Goal: Task Accomplishment & Management: Complete application form

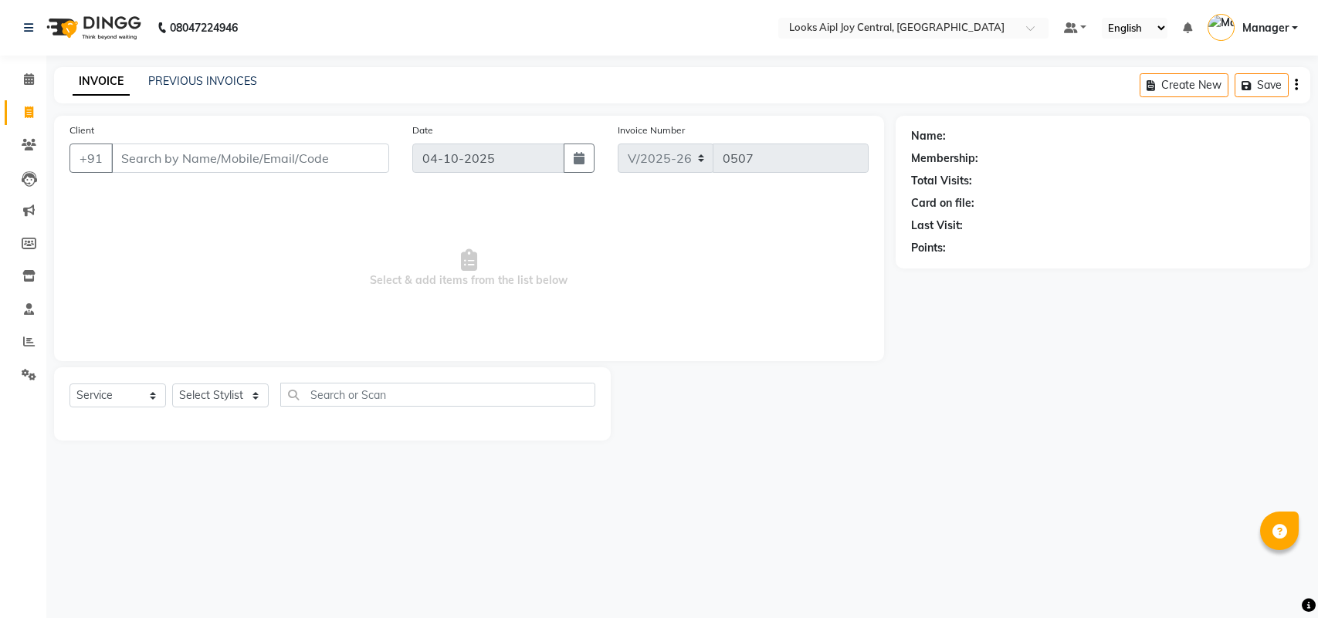
select select "6032"
select select "service"
click at [207, 79] on link "PREVIOUS INVOICES" at bounding box center [202, 81] width 109 height 14
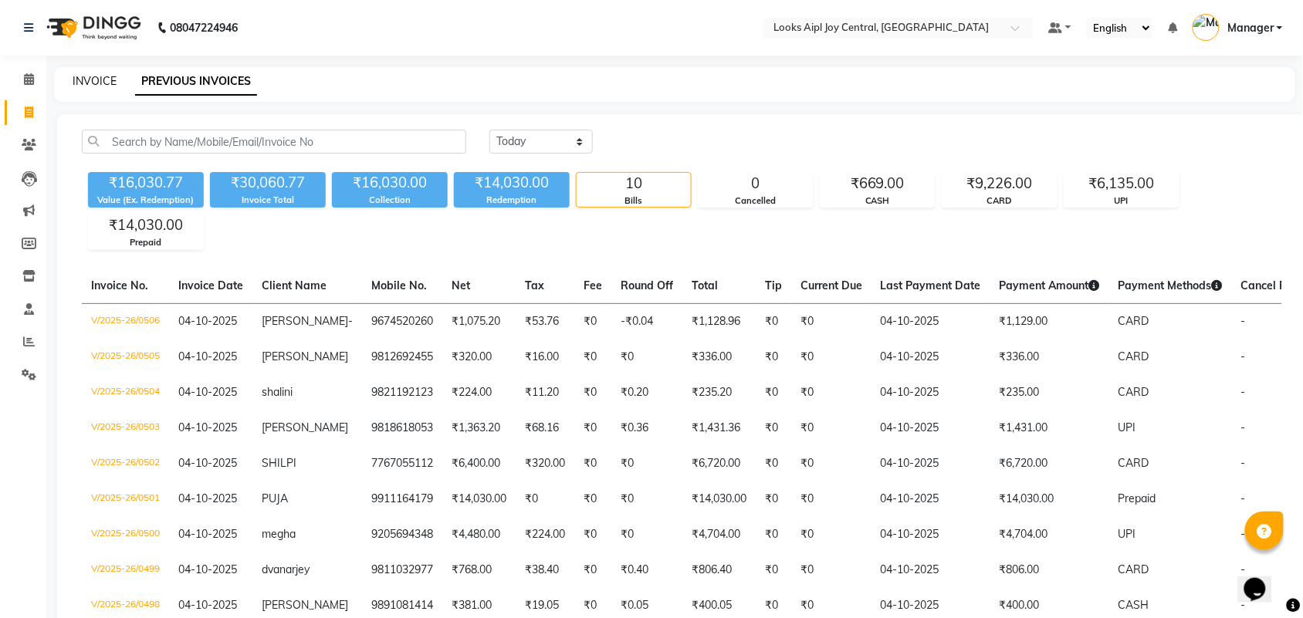
click at [89, 77] on link "INVOICE" at bounding box center [95, 81] width 44 height 14
select select "service"
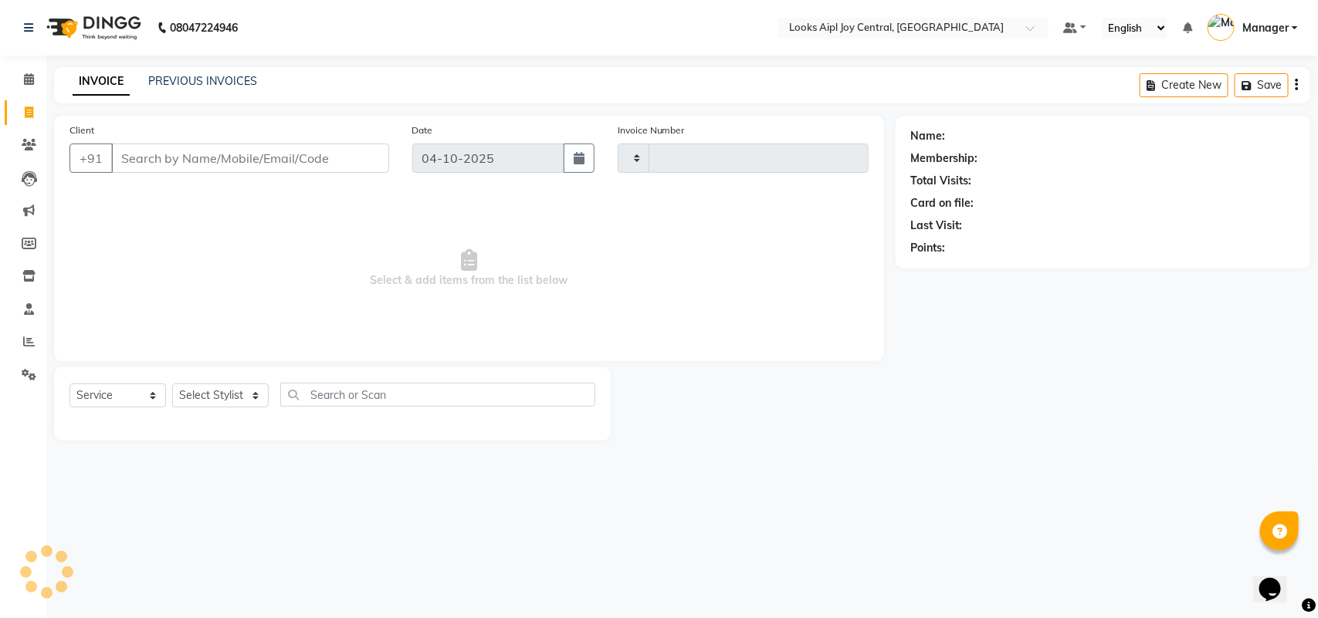
type input "0507"
select select "6032"
select select "service"
click at [174, 85] on link "PREVIOUS INVOICES" at bounding box center [202, 81] width 109 height 14
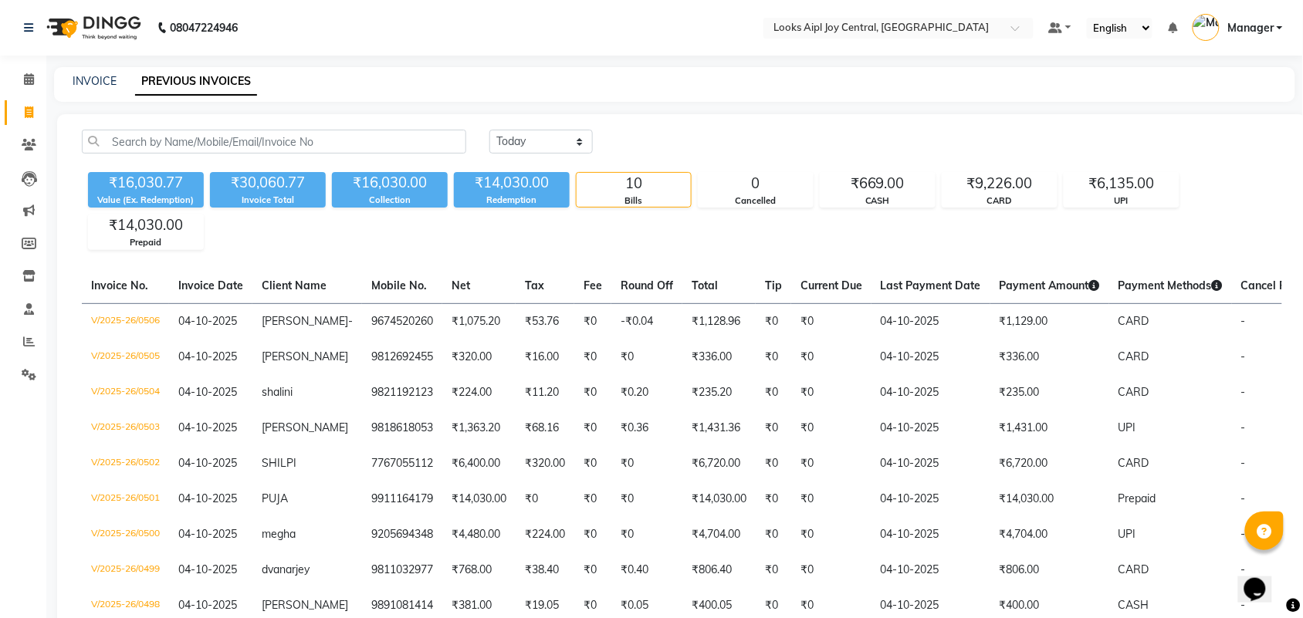
click at [90, 73] on div "INVOICE" at bounding box center [95, 81] width 44 height 16
click at [93, 81] on link "INVOICE" at bounding box center [95, 81] width 44 height 14
select select "service"
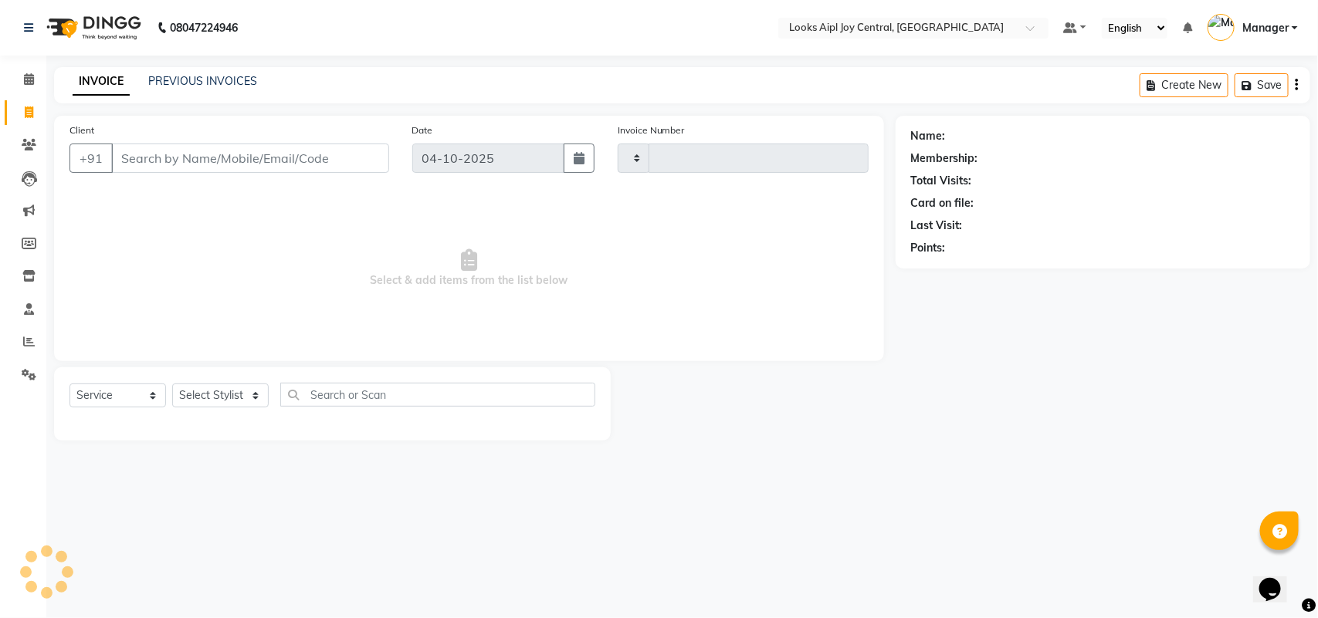
type input "0507"
select select "6032"
click at [25, 369] on icon at bounding box center [29, 375] width 15 height 12
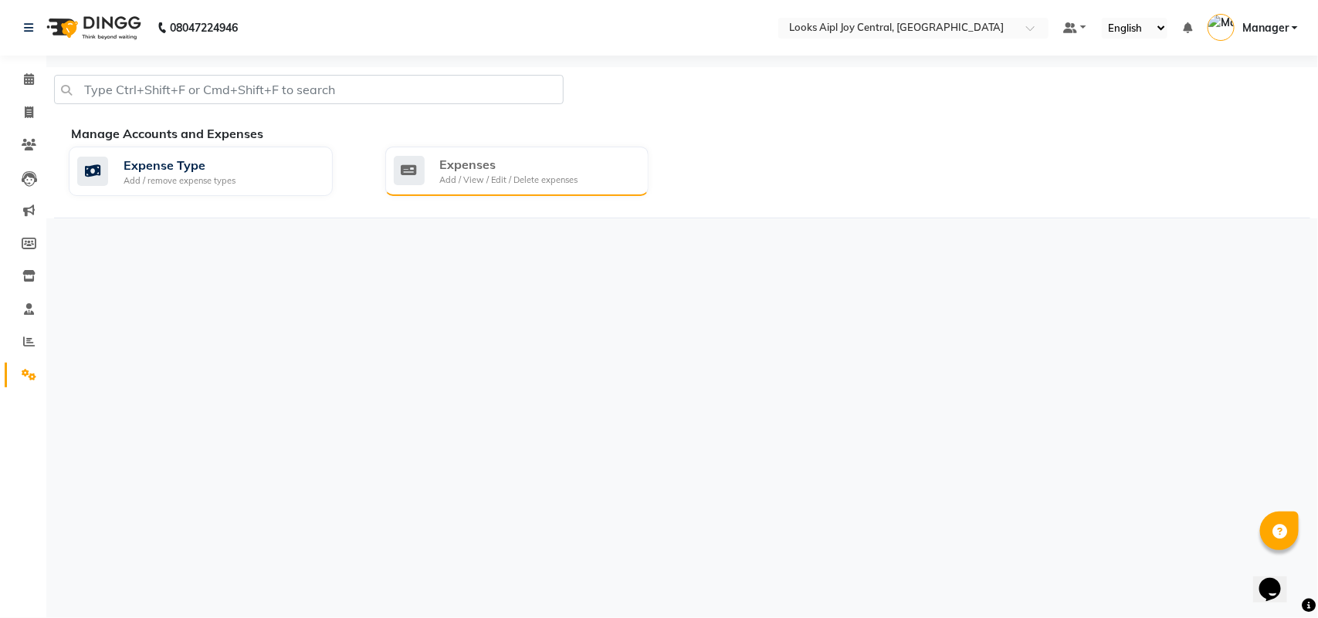
click at [476, 179] on div "Add / View / Edit / Delete expenses" at bounding box center [509, 180] width 138 height 13
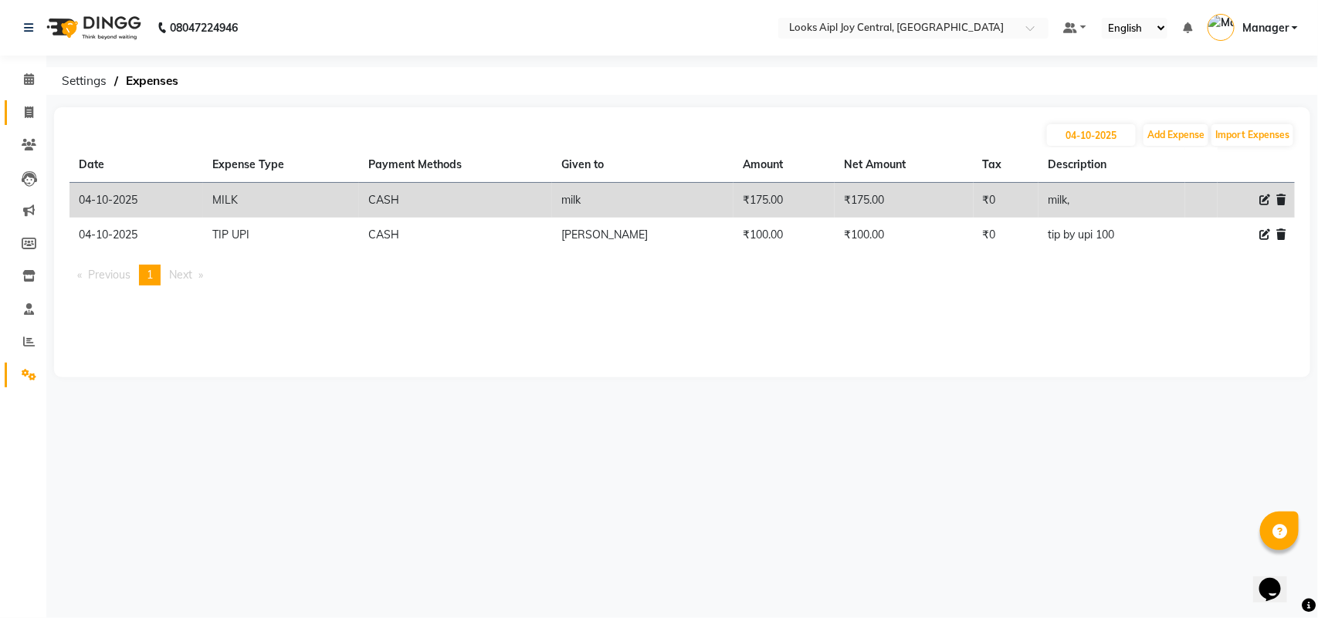
click at [23, 102] on link "Invoice" at bounding box center [23, 112] width 37 height 25
select select "service"
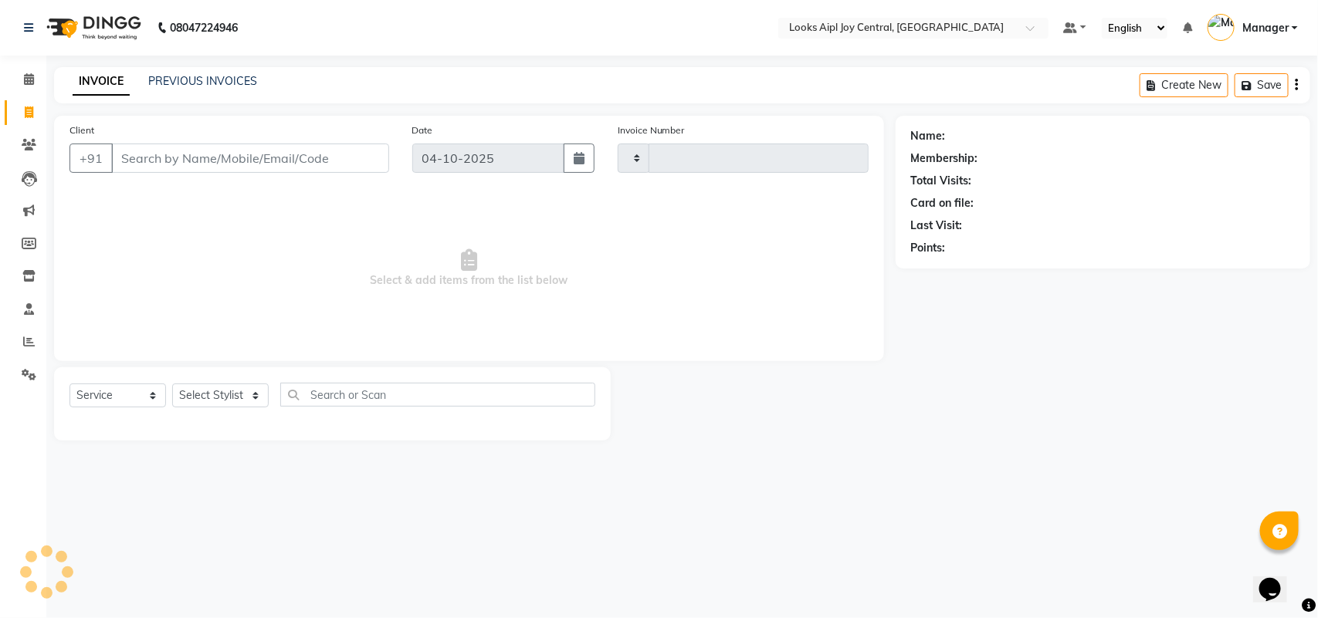
type input "0507"
select select "6032"
click at [233, 390] on select "Select Stylist [PERSON_NAME] [PERSON_NAME] Counter Deepak_pdct [PERSON_NAME] [P…" at bounding box center [220, 396] width 96 height 24
select select "93293"
click at [172, 384] on select "Select Stylist [PERSON_NAME] [PERSON_NAME] Counter Deepak_pdct [PERSON_NAME] [P…" at bounding box center [220, 396] width 96 height 24
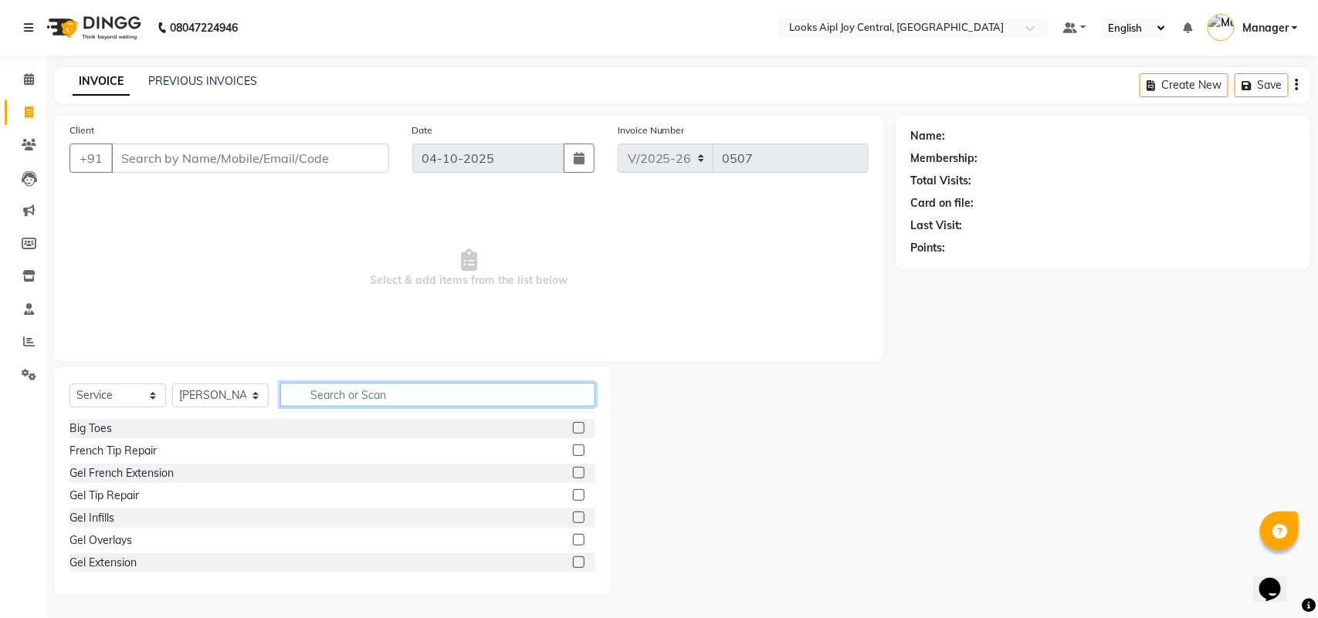
click at [321, 392] on input "text" at bounding box center [437, 395] width 315 height 24
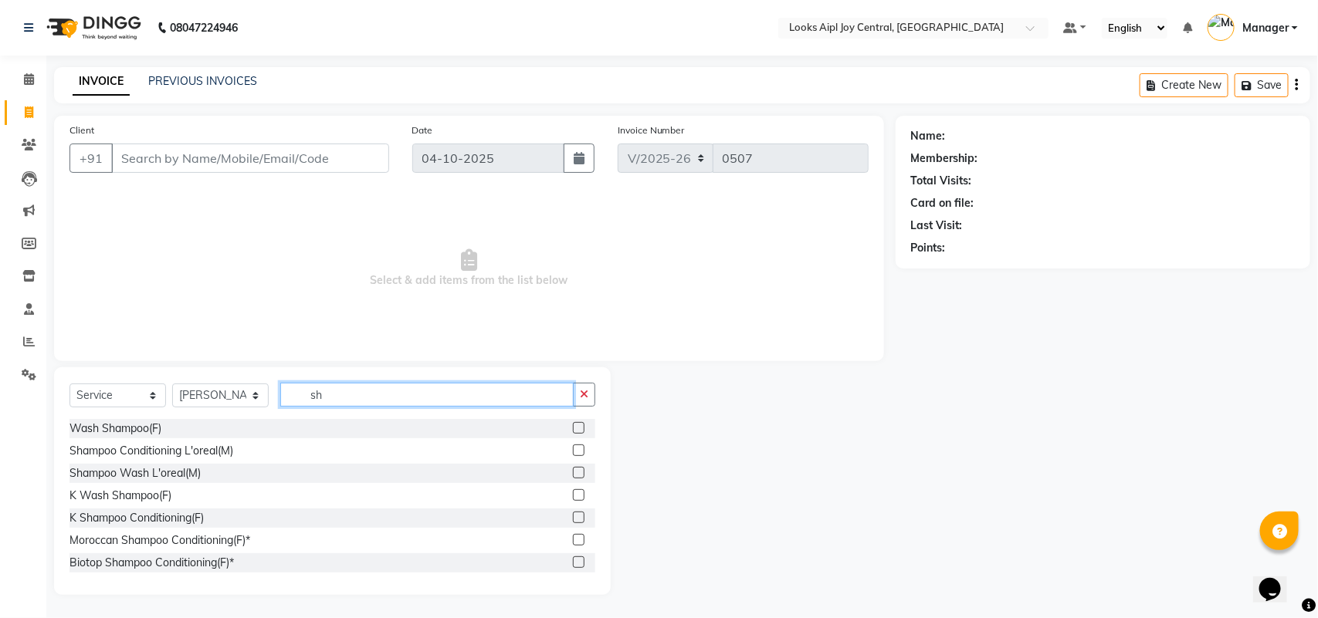
type input "s"
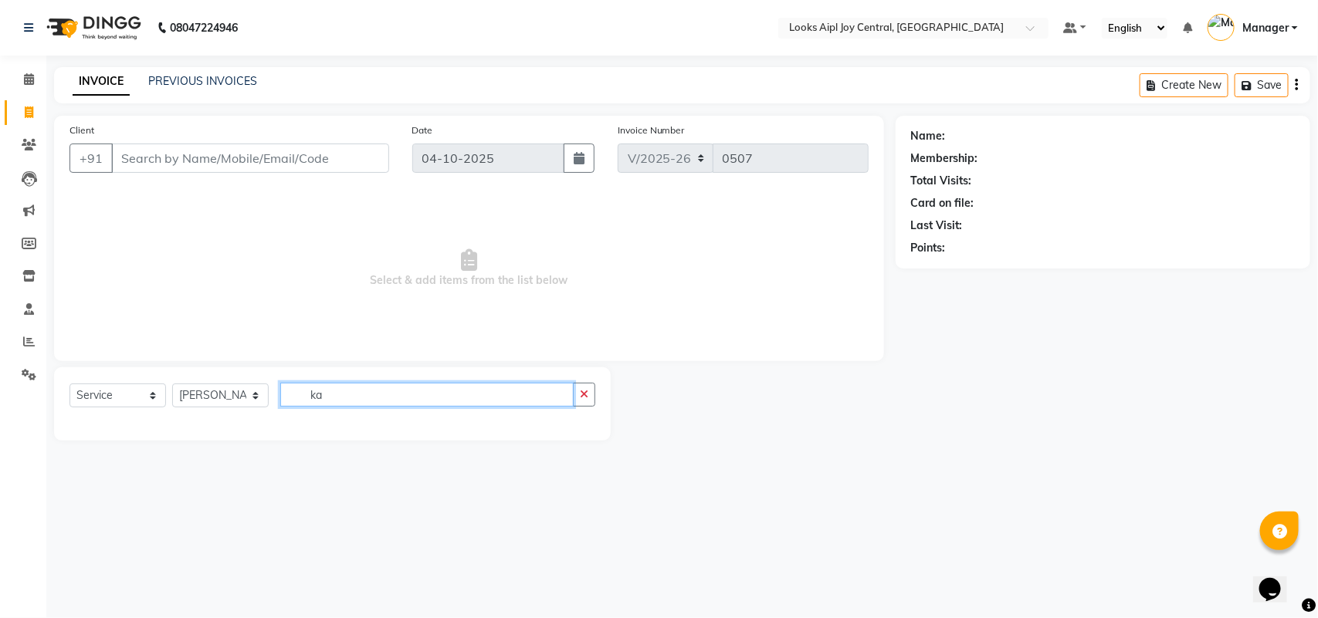
type input "k"
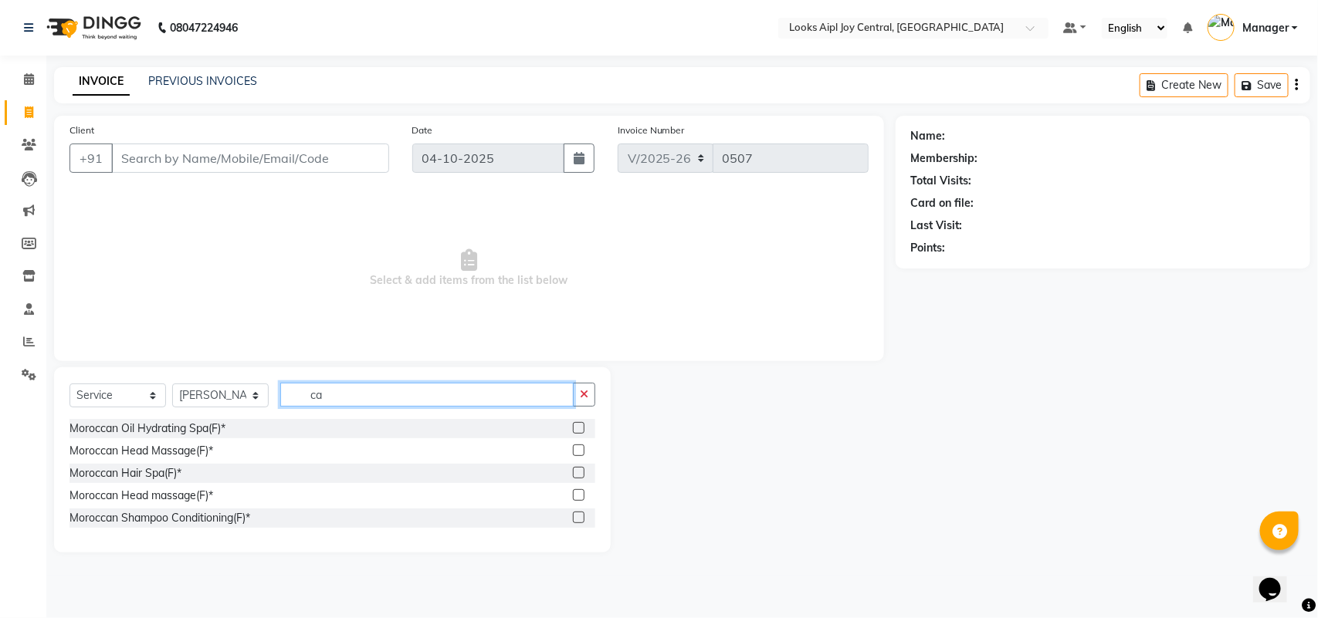
type input "c"
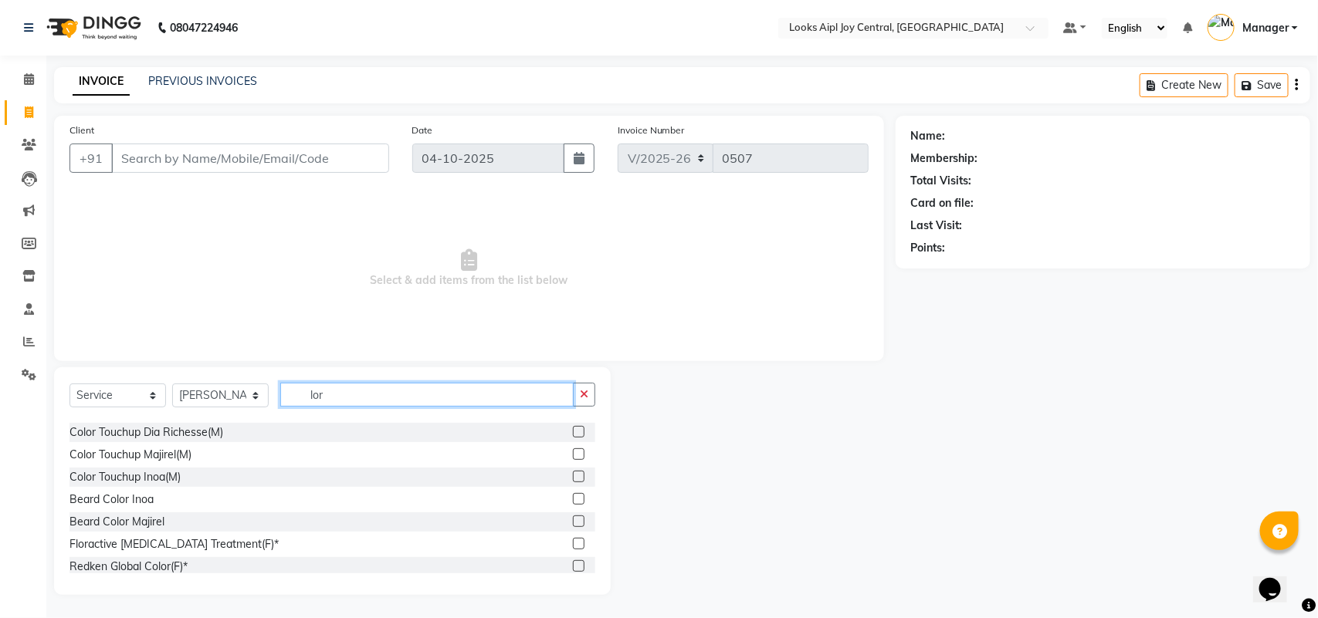
scroll to position [203, 0]
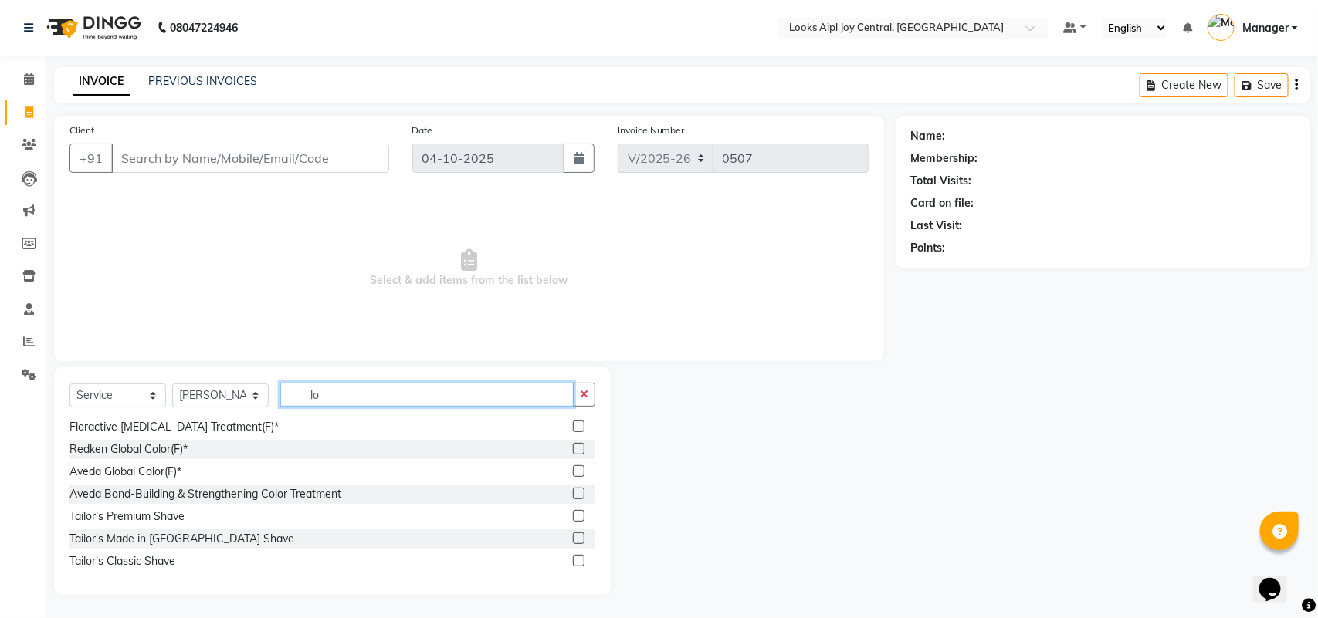
type input "l"
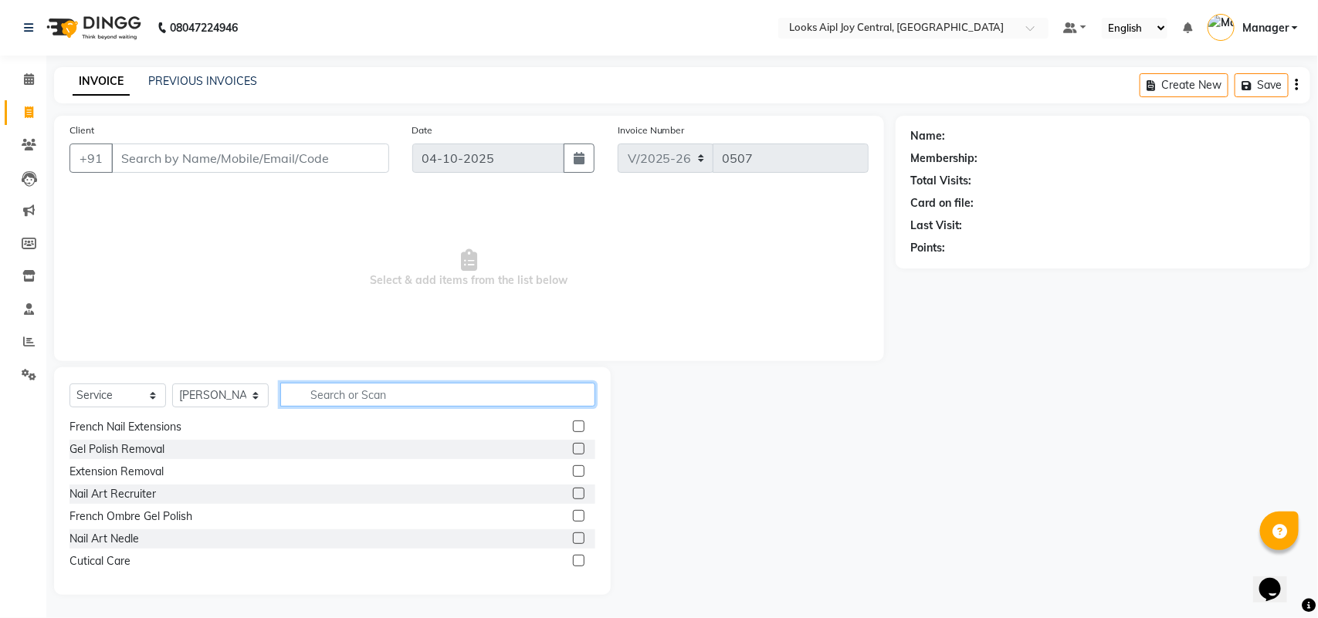
type input "k"
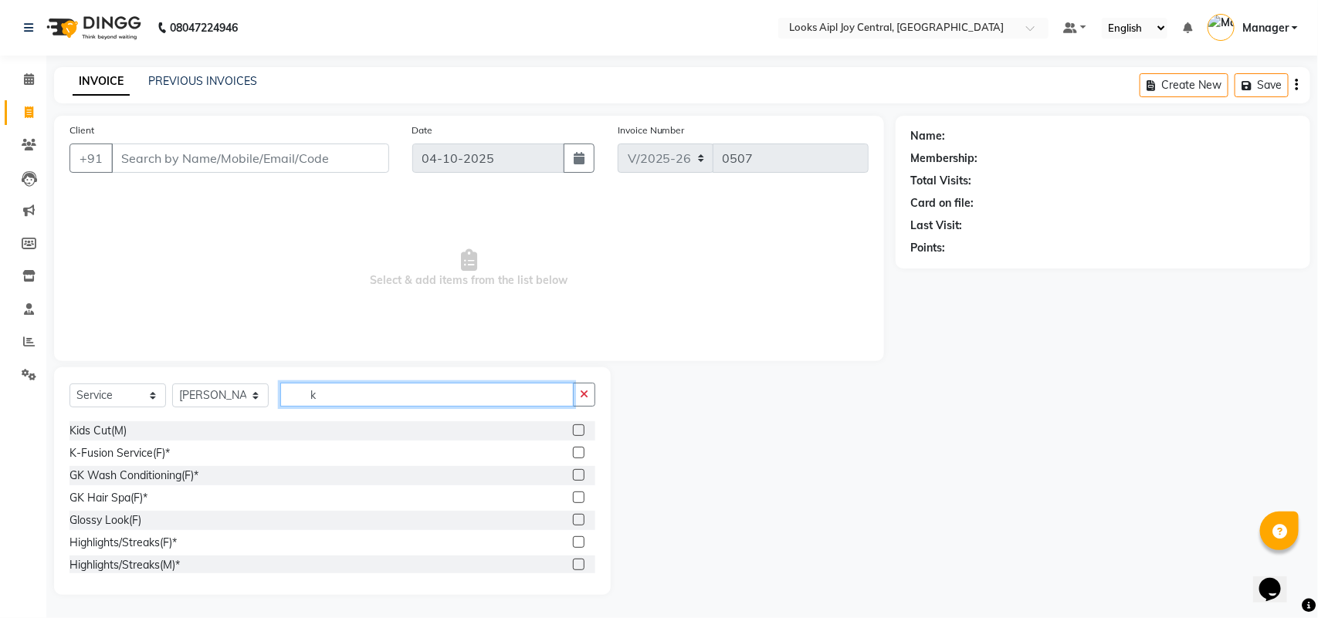
scroll to position [492, 0]
type input "t"
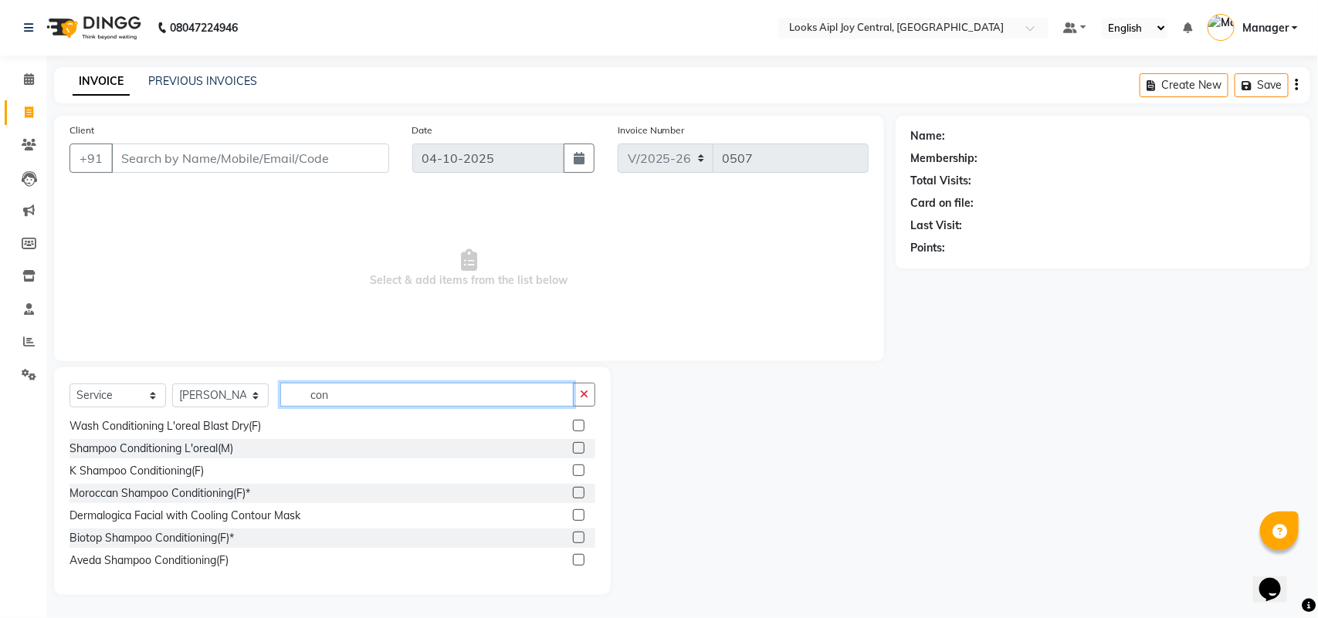
type input "con"
click at [573, 425] on label at bounding box center [579, 426] width 12 height 12
click at [573, 425] on input "checkbox" at bounding box center [578, 426] width 10 height 10
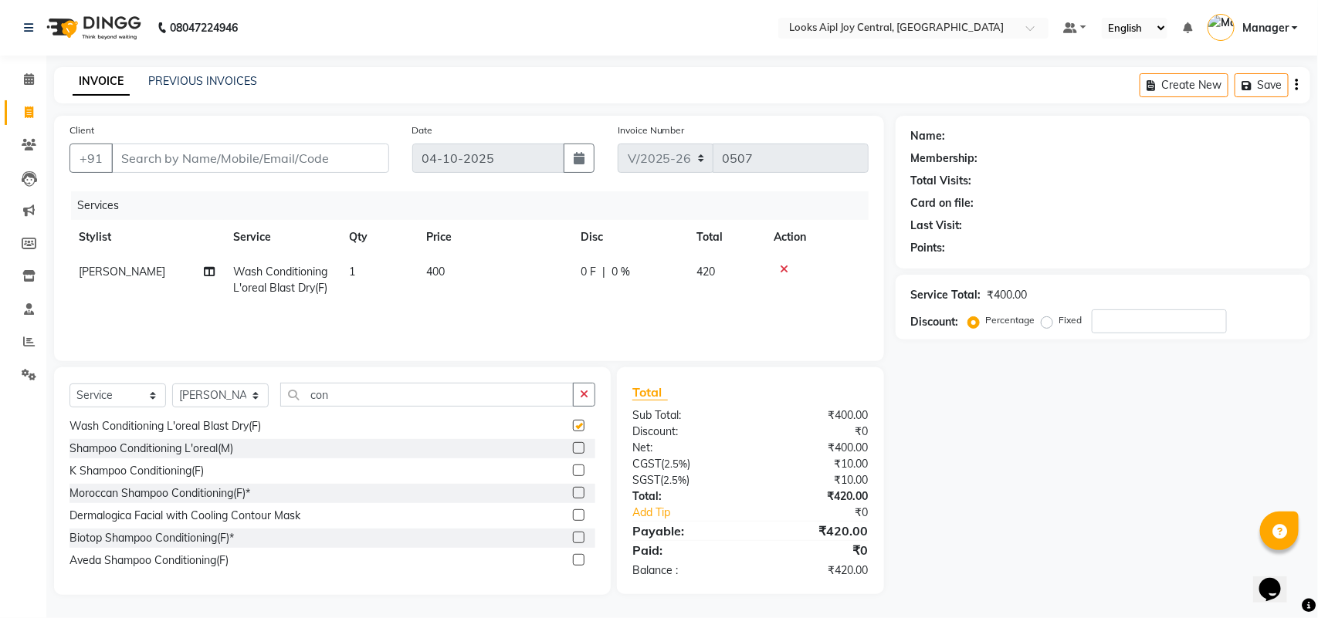
checkbox input "false"
drag, startPoint x: 357, startPoint y: 398, endPoint x: 292, endPoint y: 394, distance: 65.7
click at [292, 394] on input "con" at bounding box center [426, 395] width 293 height 24
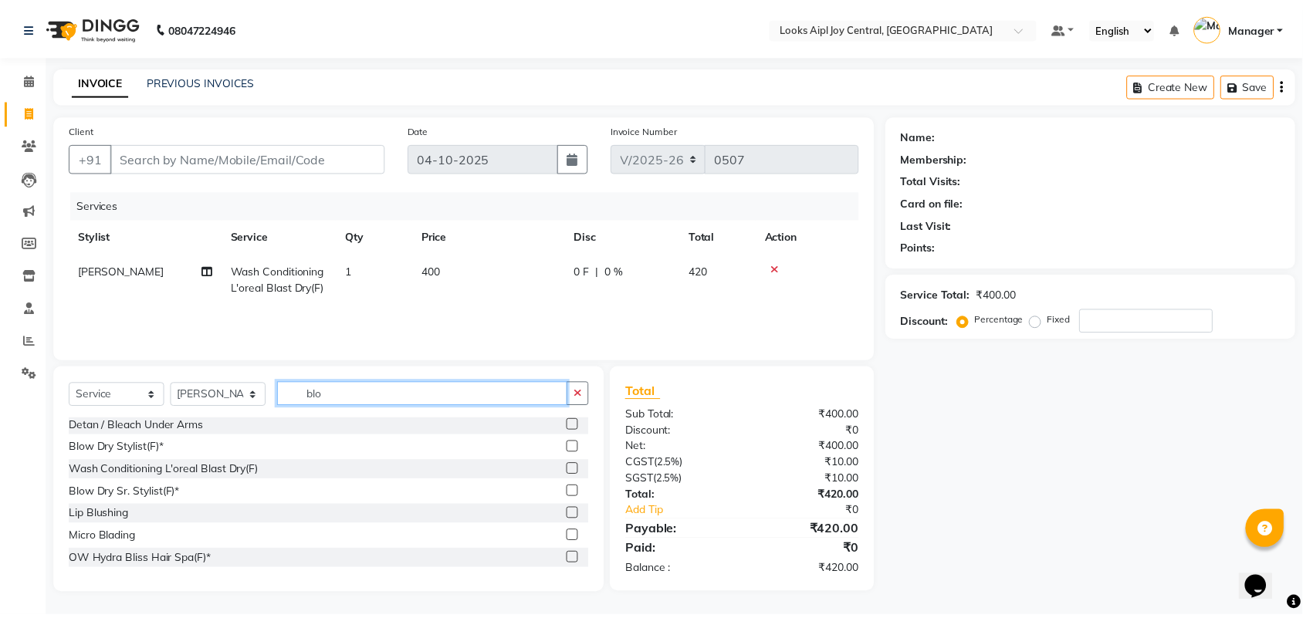
scroll to position [0, 0]
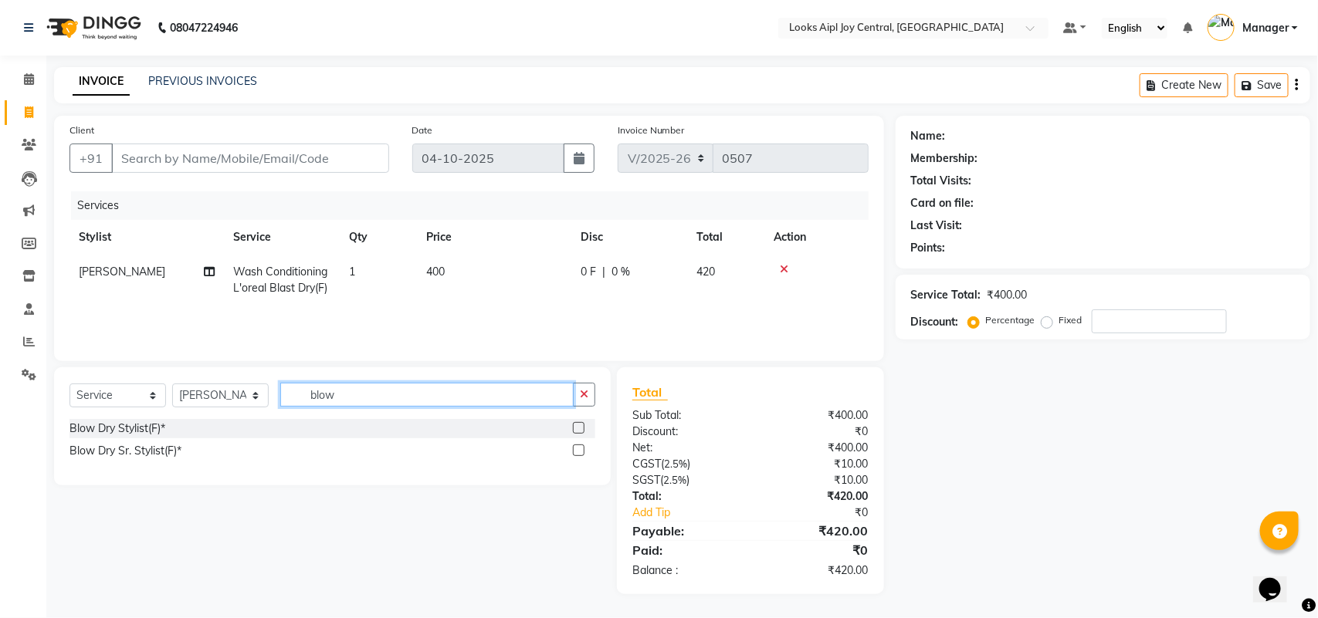
type input "blow"
click at [576, 452] on label at bounding box center [579, 451] width 12 height 12
click at [576, 452] on input "checkbox" at bounding box center [578, 451] width 10 height 10
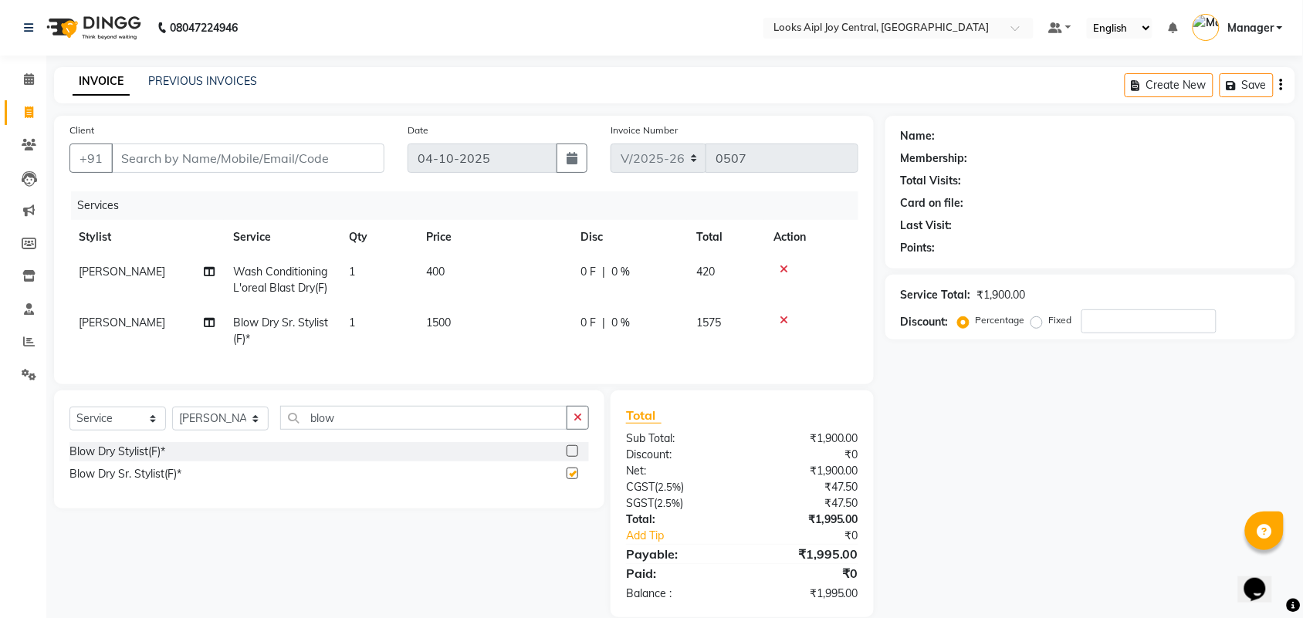
checkbox input "false"
click at [780, 319] on icon at bounding box center [784, 320] width 8 height 11
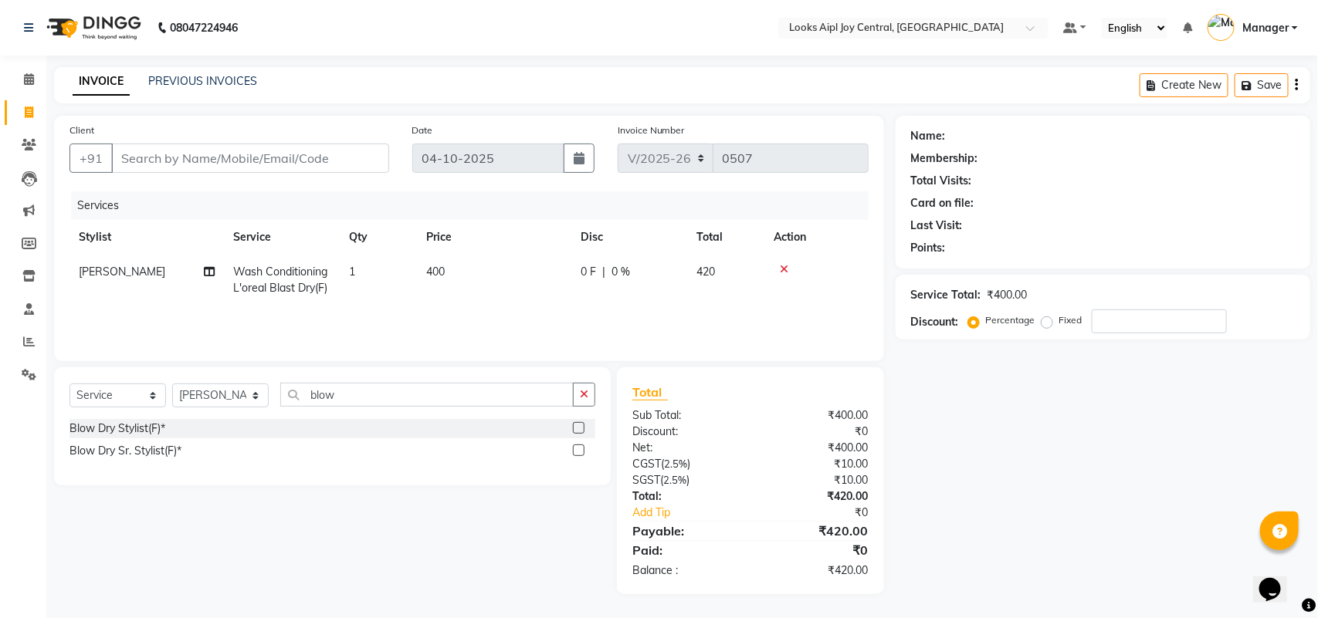
click at [577, 431] on label at bounding box center [579, 428] width 12 height 12
click at [577, 431] on input "checkbox" at bounding box center [578, 429] width 10 height 10
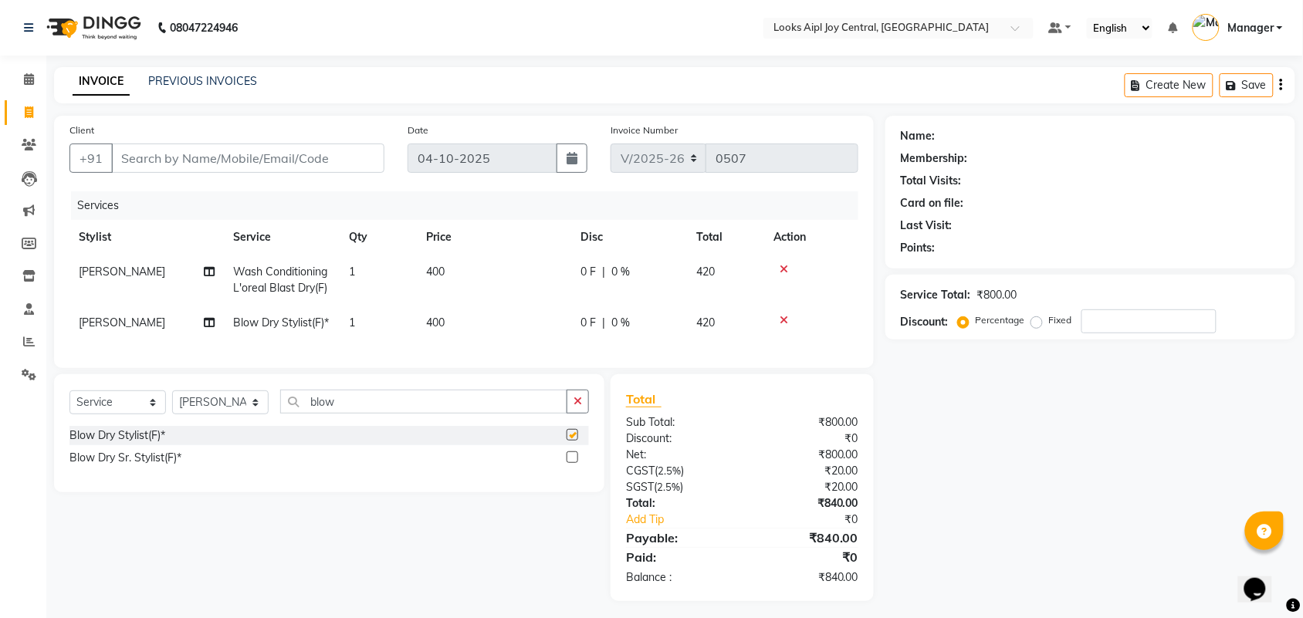
checkbox input "false"
click at [437, 316] on span "400" at bounding box center [435, 323] width 19 height 14
select select "93293"
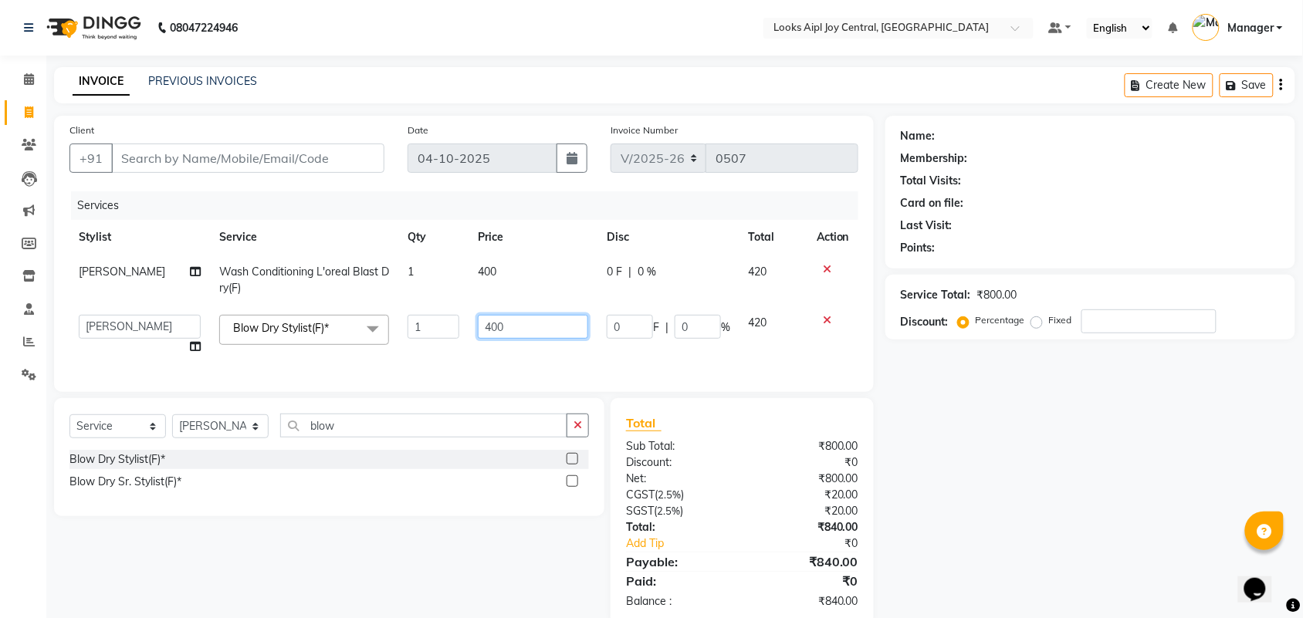
drag, startPoint x: 512, startPoint y: 330, endPoint x: 473, endPoint y: 329, distance: 38.6
click at [478, 329] on input "400" at bounding box center [533, 327] width 110 height 24
type input "600"
click at [526, 363] on div "Services Stylist Service Qty Price Disc Total Action Hasan_pdct Wash Conditioni…" at bounding box center [463, 283] width 789 height 185
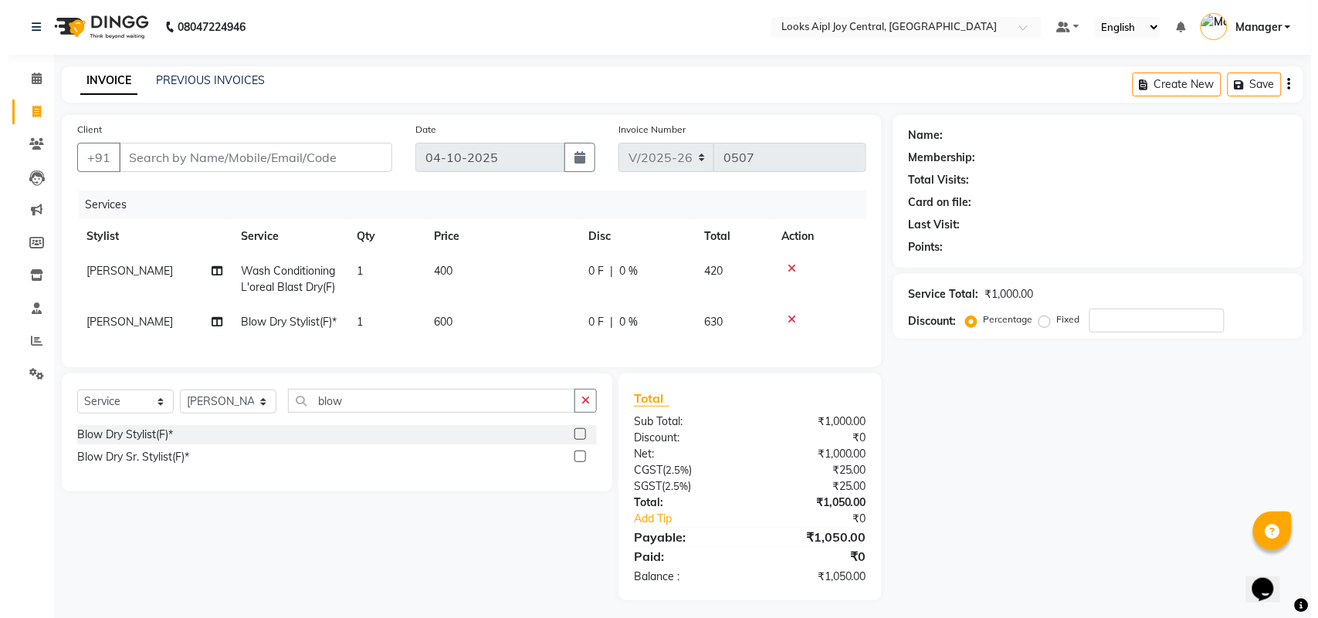
scroll to position [36, 0]
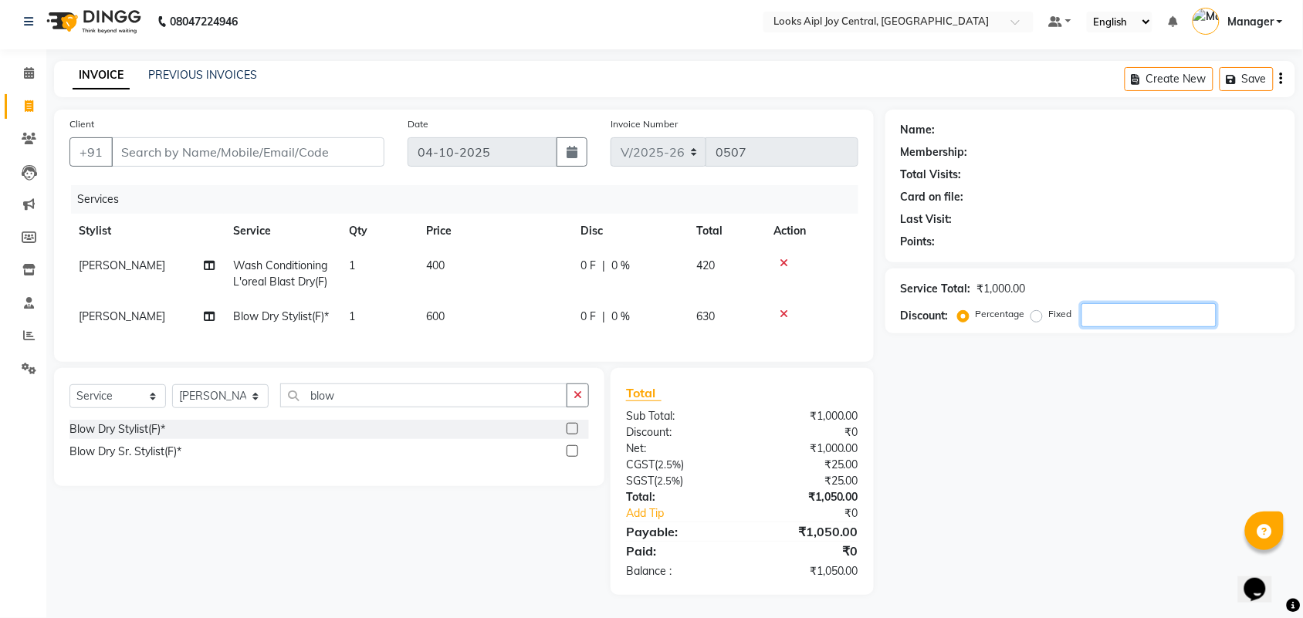
click at [1105, 303] on input "number" at bounding box center [1148, 315] width 135 height 24
type input "36"
click at [437, 310] on span "600" at bounding box center [435, 317] width 19 height 14
select select "93293"
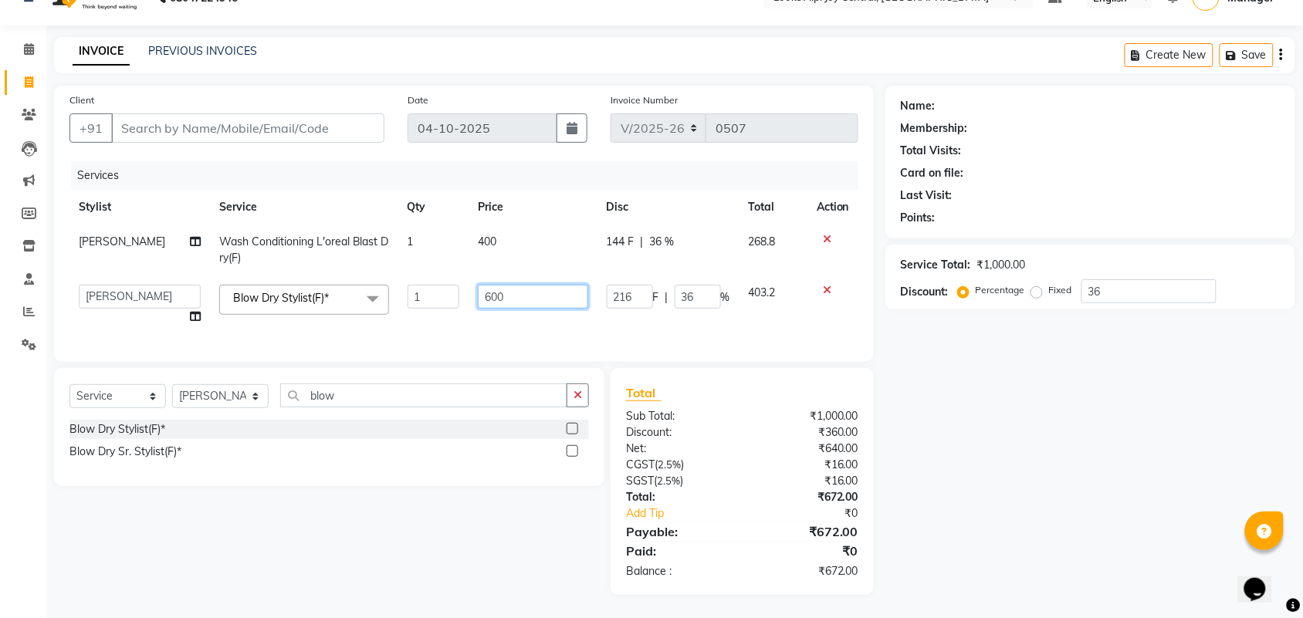
drag, startPoint x: 450, startPoint y: 288, endPoint x: 442, endPoint y: 288, distance: 8.5
click at [442, 288] on tr "[PERSON_NAME] [PERSON_NAME] Aslaam_pdct Counter Deepak_pdct Dheeraj_pdct Dheera…" at bounding box center [463, 305] width 789 height 59
type input "1000"
click at [536, 324] on div "Services Stylist Service Qty Price Disc Total Action [PERSON_NAME] Wash Conditi…" at bounding box center [463, 253] width 789 height 185
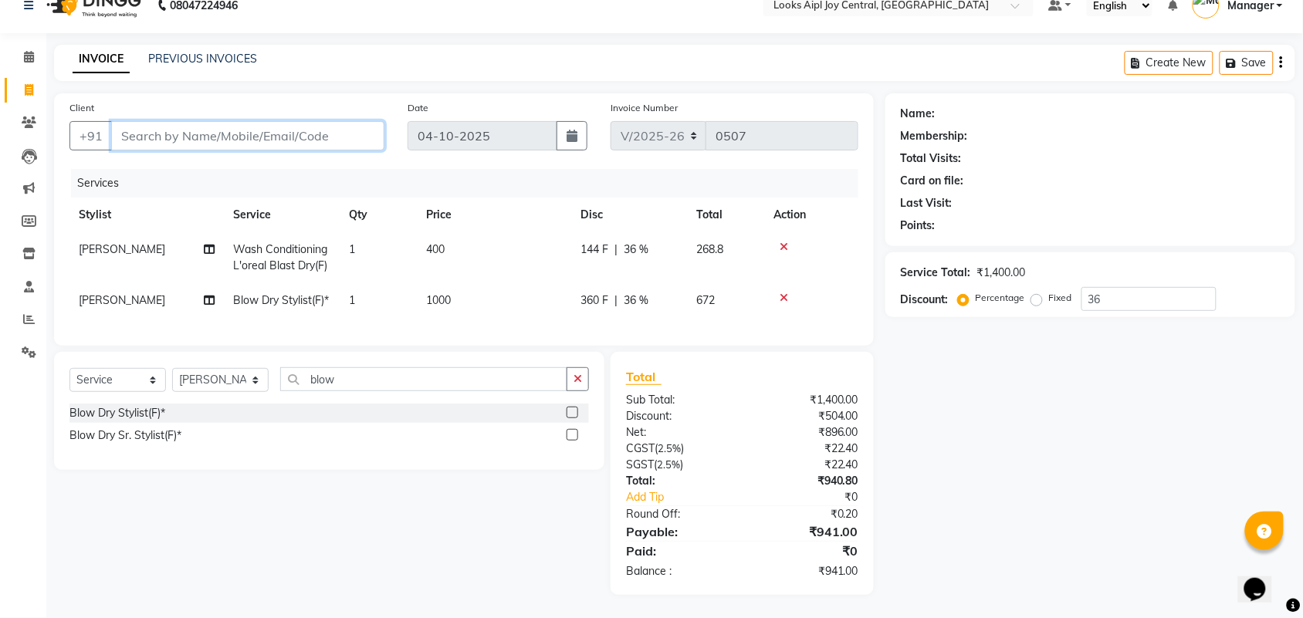
click at [140, 121] on input "Client" at bounding box center [247, 135] width 273 height 29
type input "9"
type input "0"
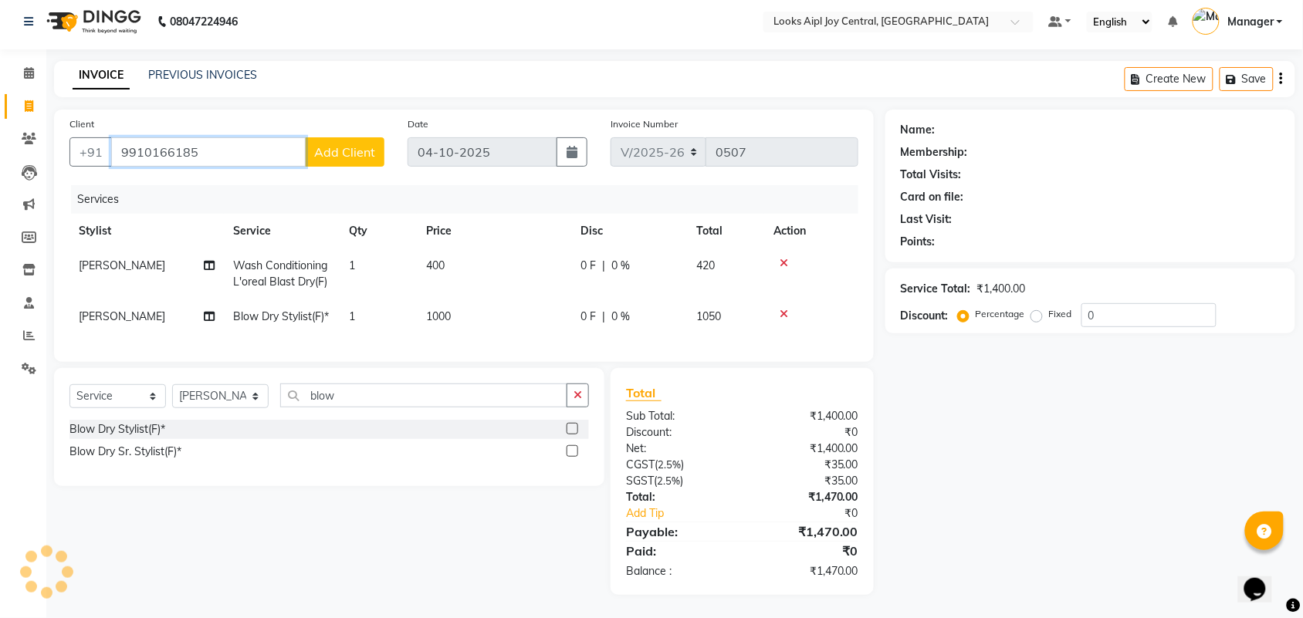
type input "9910166185"
click at [351, 144] on span "Add Client" at bounding box center [344, 151] width 61 height 15
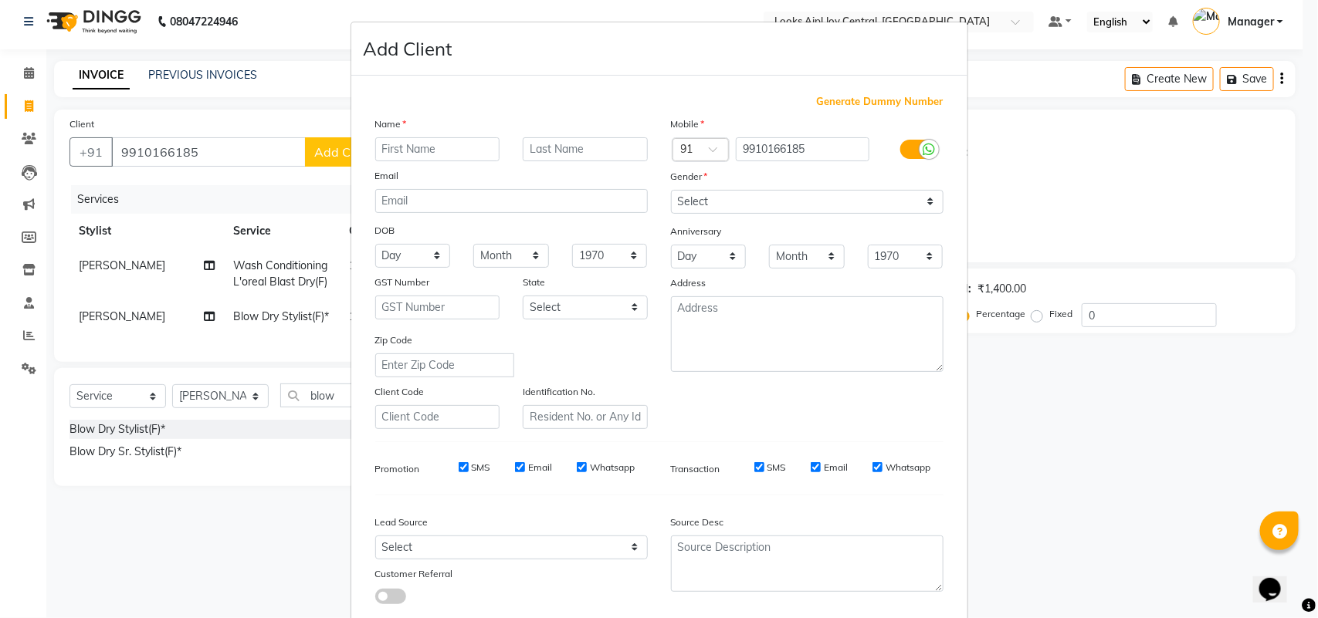
click at [419, 153] on input "text" at bounding box center [437, 149] width 125 height 24
type input "ramnit"
click at [803, 191] on select "Select [DEMOGRAPHIC_DATA] [DEMOGRAPHIC_DATA] Other Prefer Not To Say" at bounding box center [807, 202] width 272 height 24
select select "[DEMOGRAPHIC_DATA]"
click at [671, 190] on select "Select [DEMOGRAPHIC_DATA] [DEMOGRAPHIC_DATA] Other Prefer Not To Say" at bounding box center [807, 202] width 272 height 24
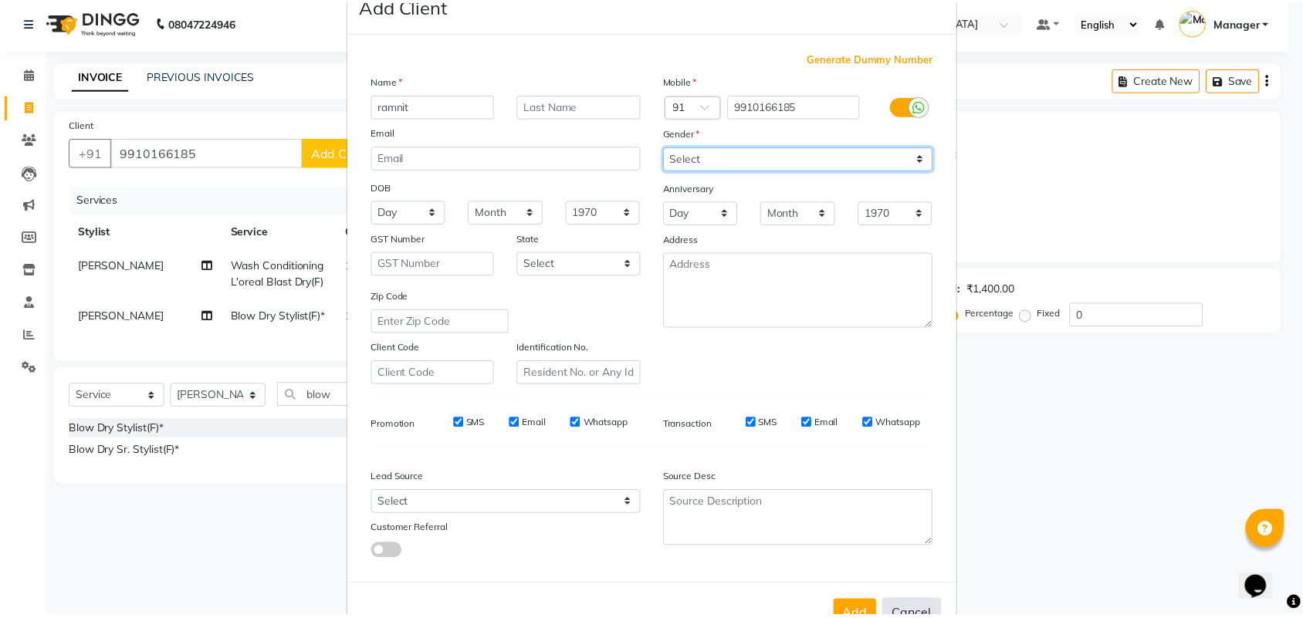
scroll to position [89, 0]
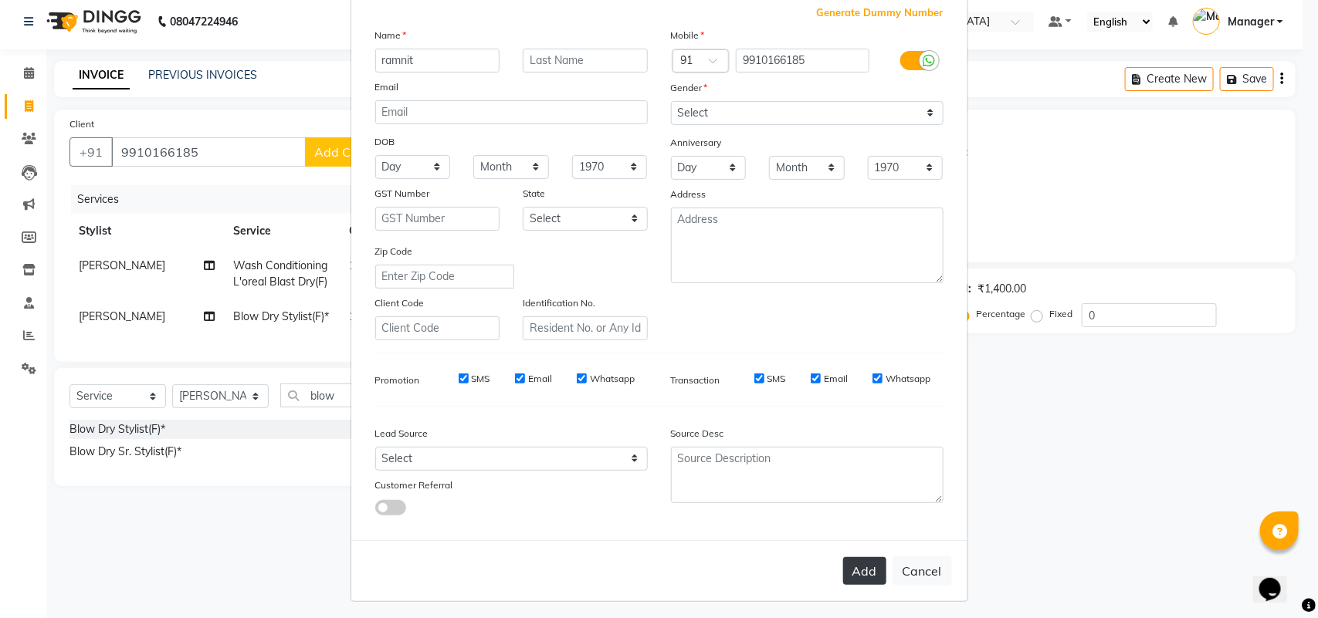
click at [865, 570] on button "Add" at bounding box center [864, 571] width 43 height 28
select select
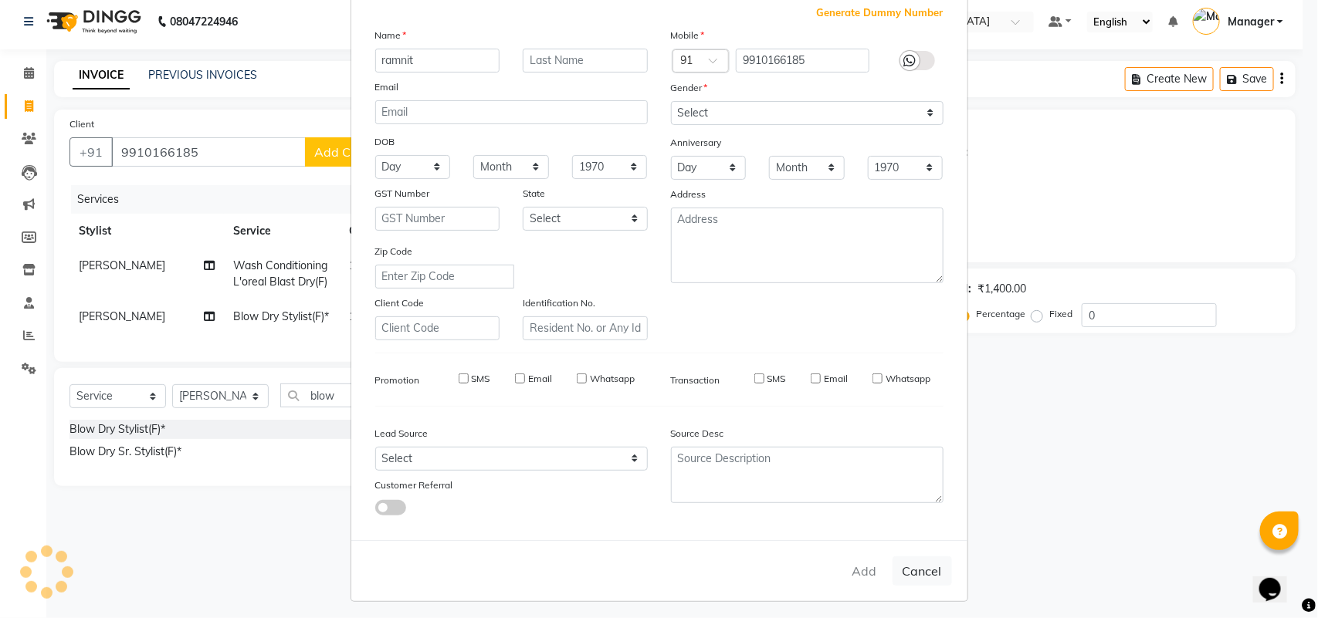
select select
checkbox input "false"
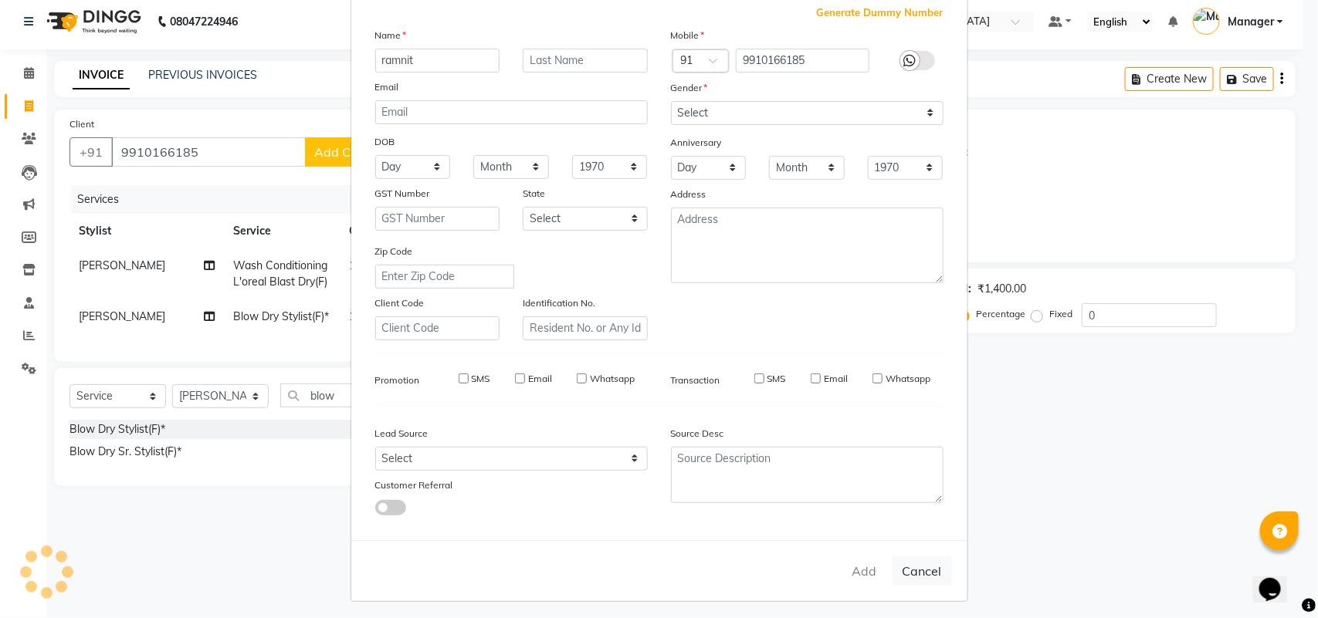
checkbox input "false"
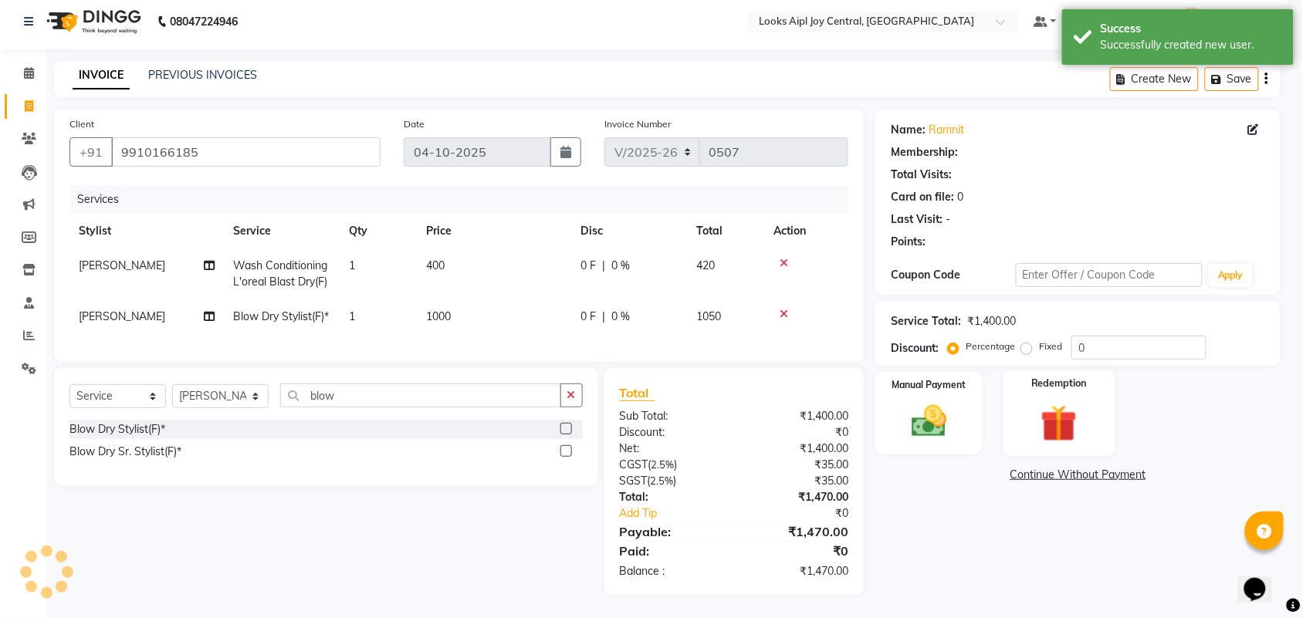
select select "1: Object"
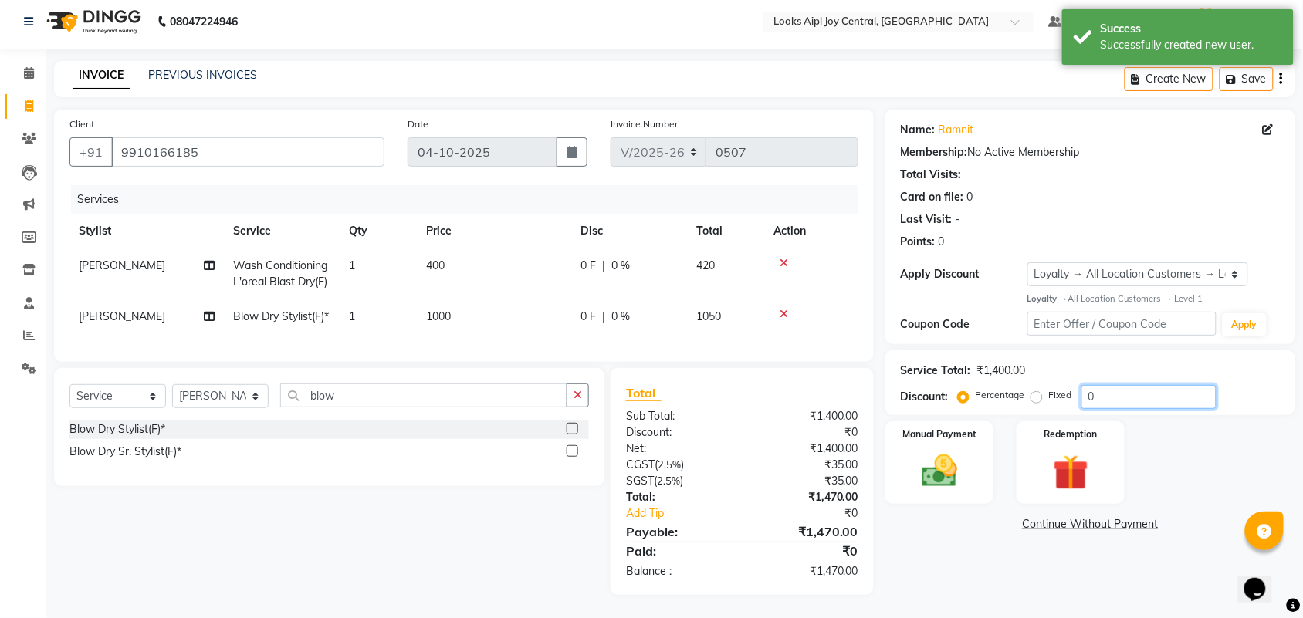
drag, startPoint x: 1114, startPoint y: 363, endPoint x: 1003, endPoint y: 378, distance: 111.5
click at [1003, 385] on div "Percentage Fixed 0" at bounding box center [1088, 397] width 255 height 24
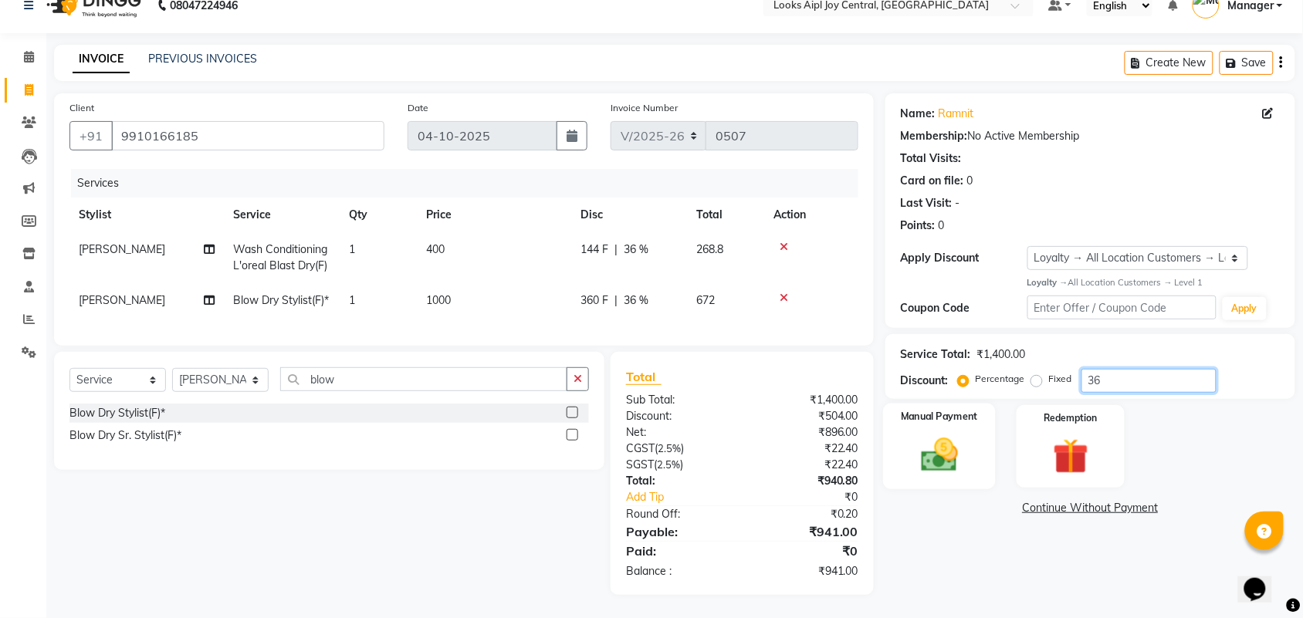
type input "36"
click at [946, 436] on img at bounding box center [939, 455] width 60 height 42
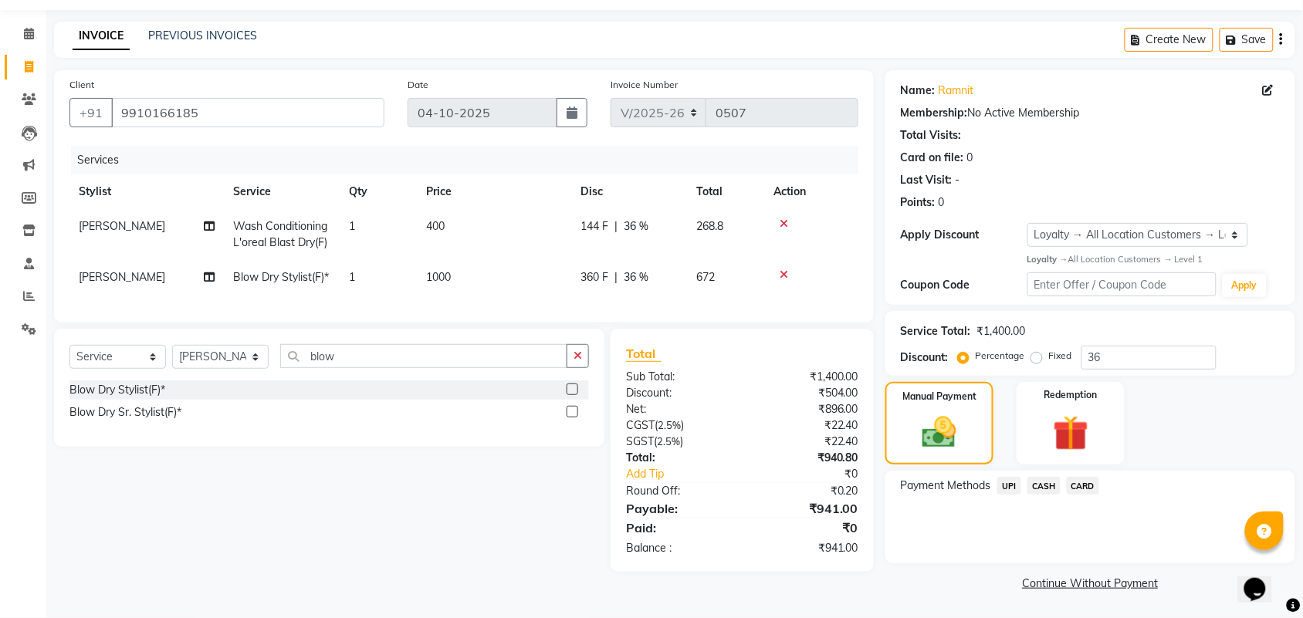
scroll to position [52, 0]
click at [1005, 479] on span "UPI" at bounding box center [1009, 486] width 24 height 18
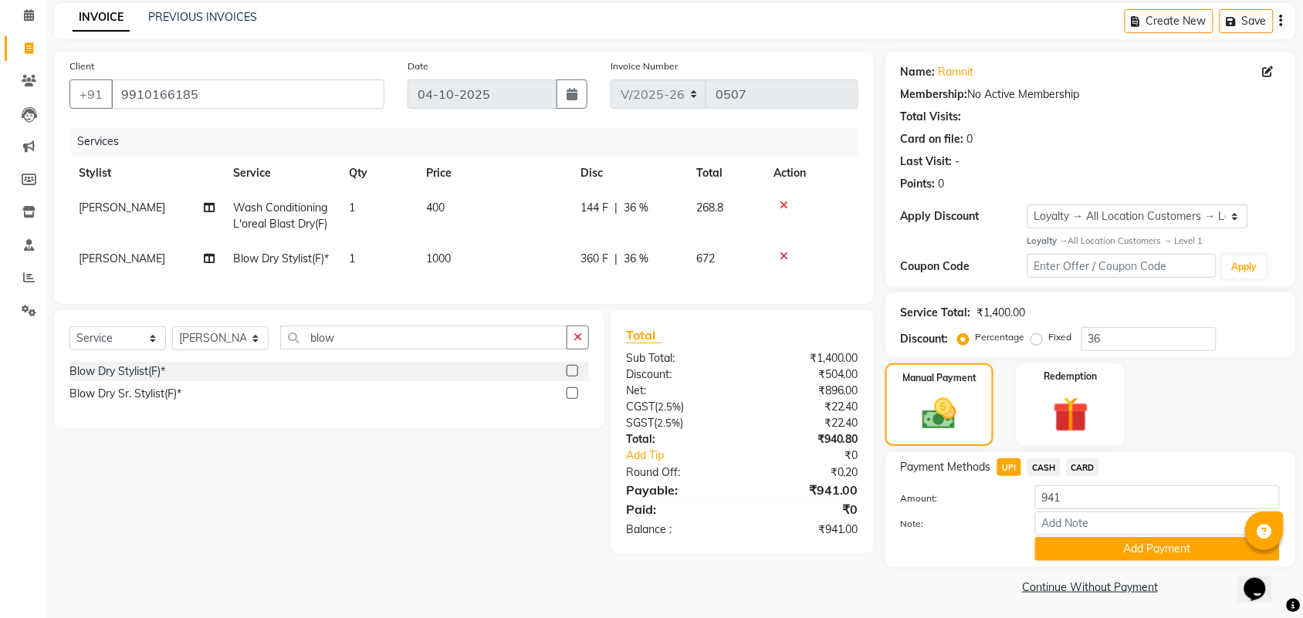
scroll to position [67, 0]
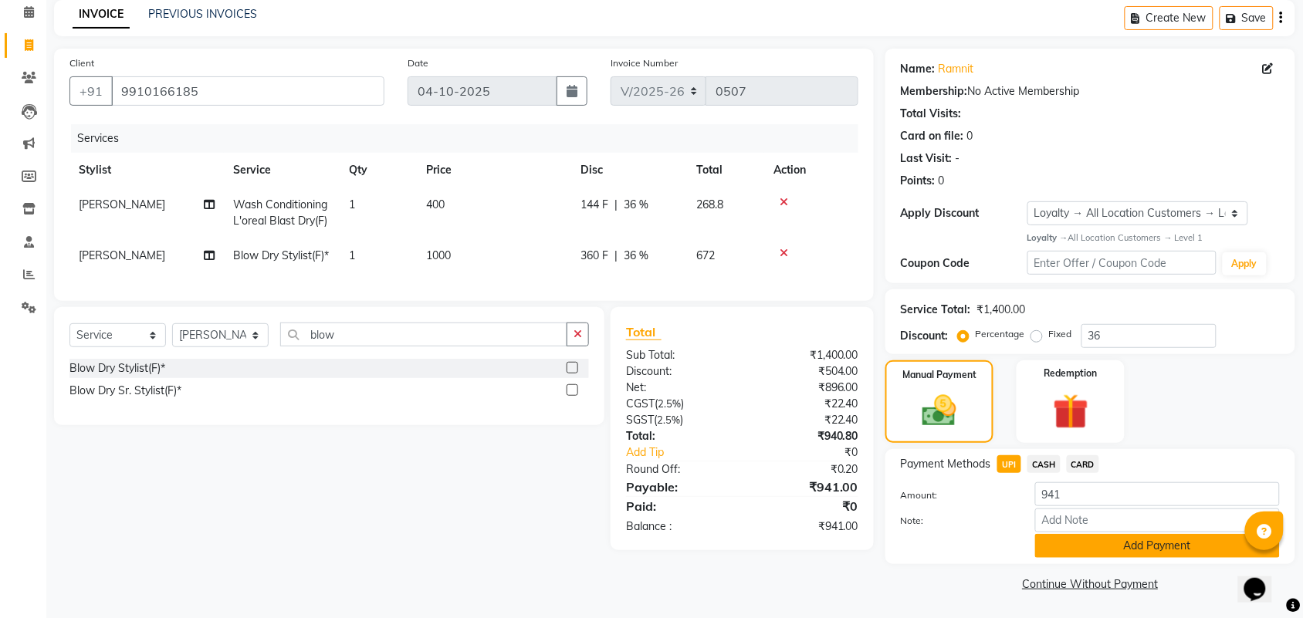
click at [1135, 550] on button "Add Payment" at bounding box center [1157, 546] width 245 height 24
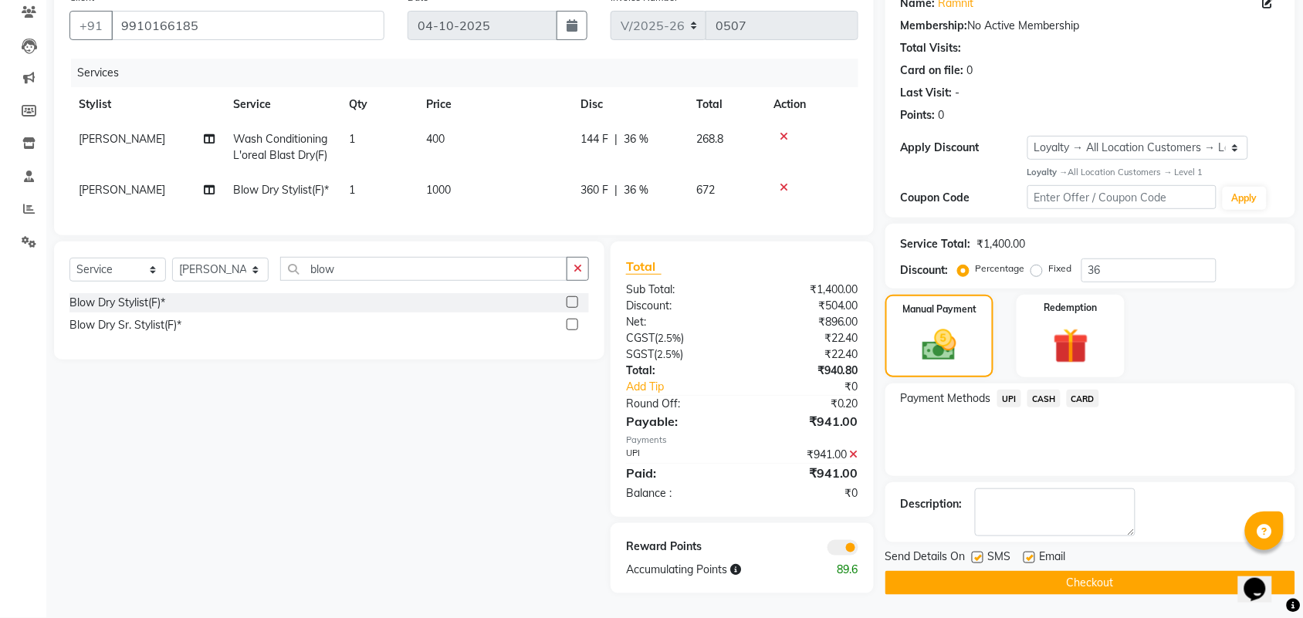
scroll to position [161, 0]
click at [1081, 571] on button "Checkout" at bounding box center [1090, 583] width 410 height 24
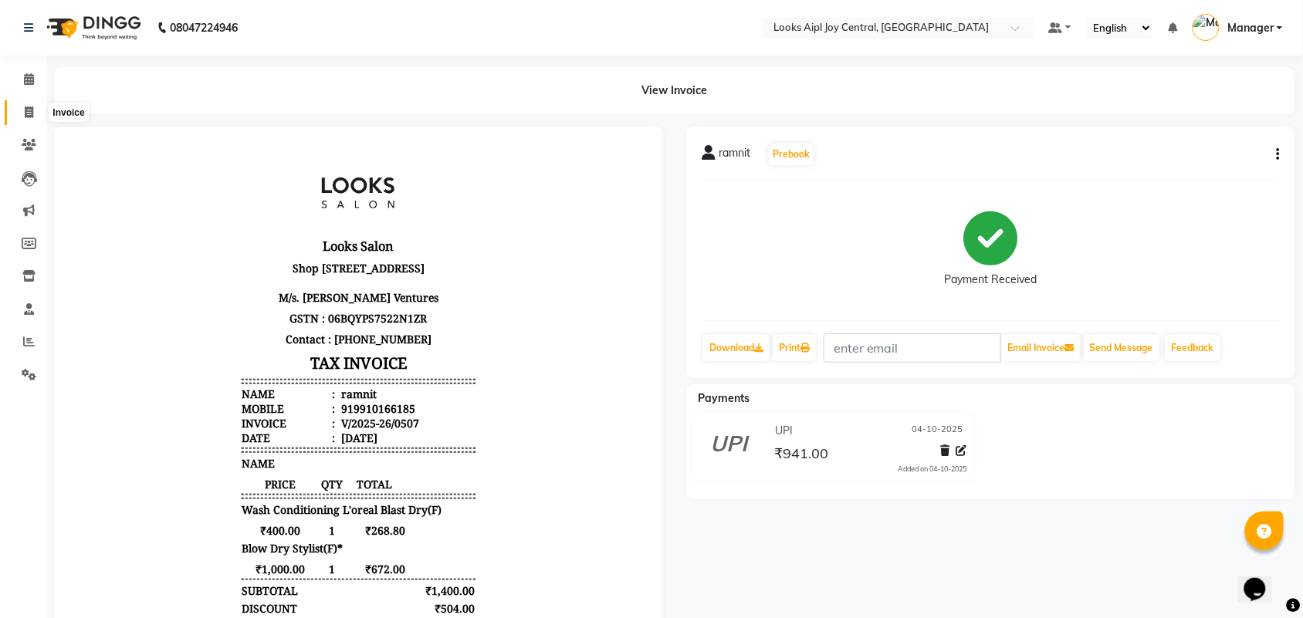
click at [29, 112] on icon at bounding box center [29, 113] width 8 height 12
select select "service"
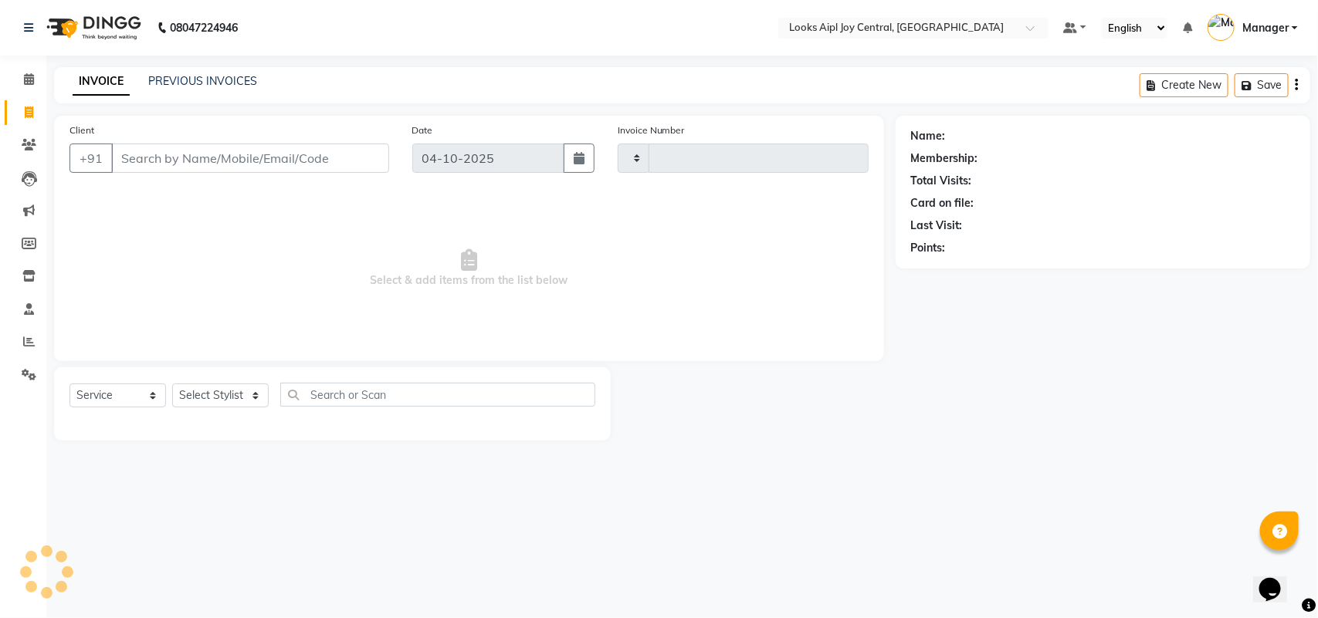
type input "0508"
select select "6032"
click at [207, 79] on link "PREVIOUS INVOICES" at bounding box center [202, 81] width 109 height 14
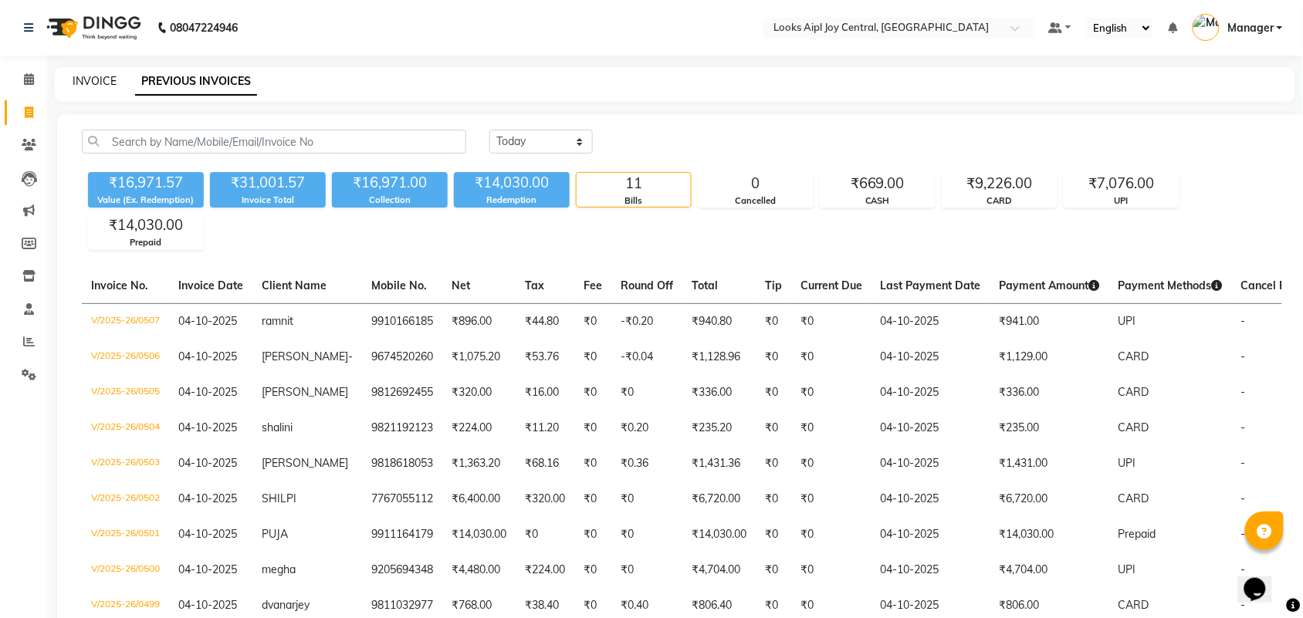
click at [104, 80] on link "INVOICE" at bounding box center [95, 81] width 44 height 14
select select "6032"
select select "service"
